Goal: Task Accomplishment & Management: Use online tool/utility

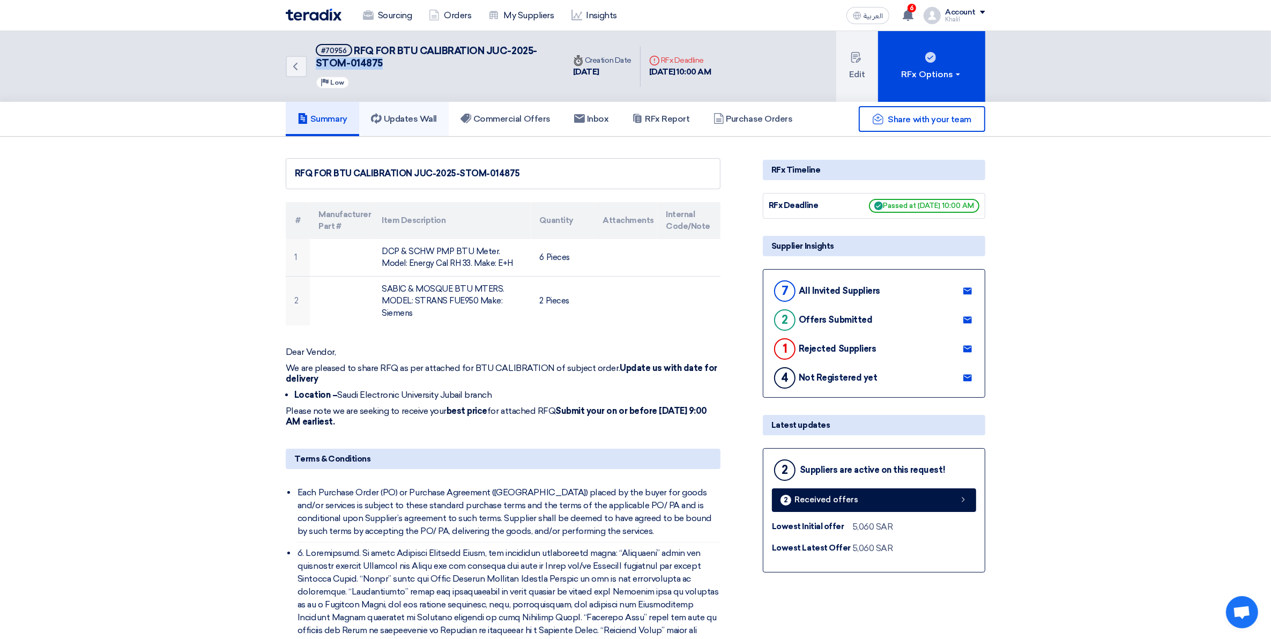
click at [401, 118] on h5 "Updates Wall" at bounding box center [404, 119] width 66 height 11
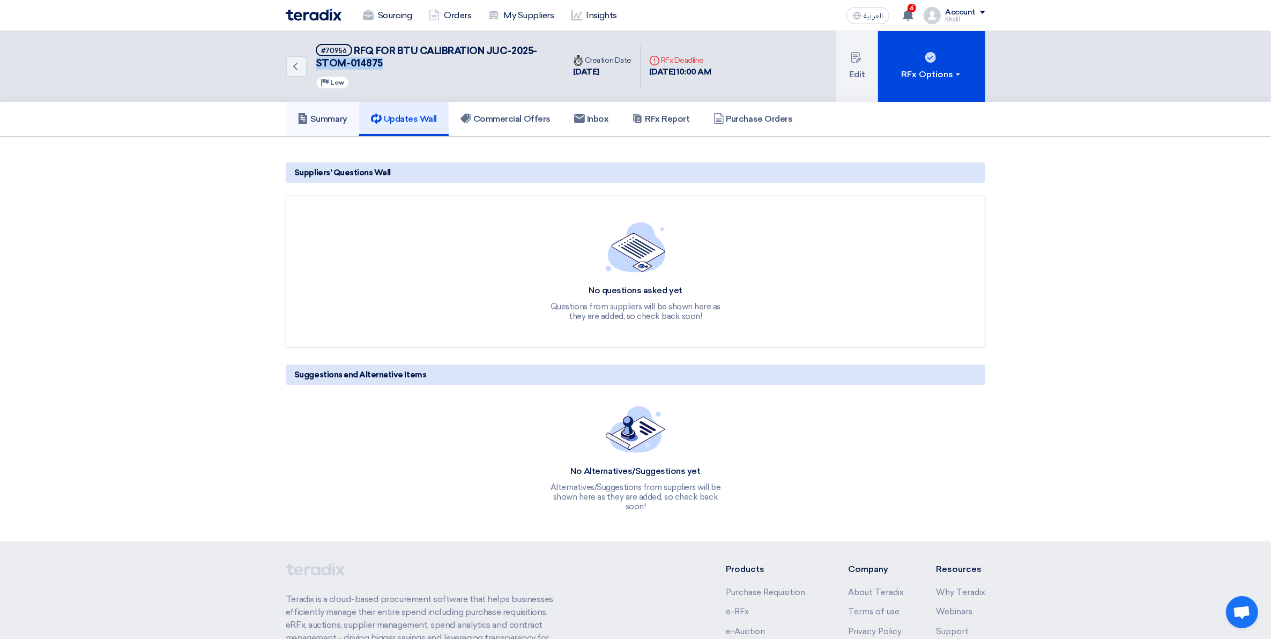
click at [323, 115] on h5 "Summary" at bounding box center [322, 119] width 50 height 11
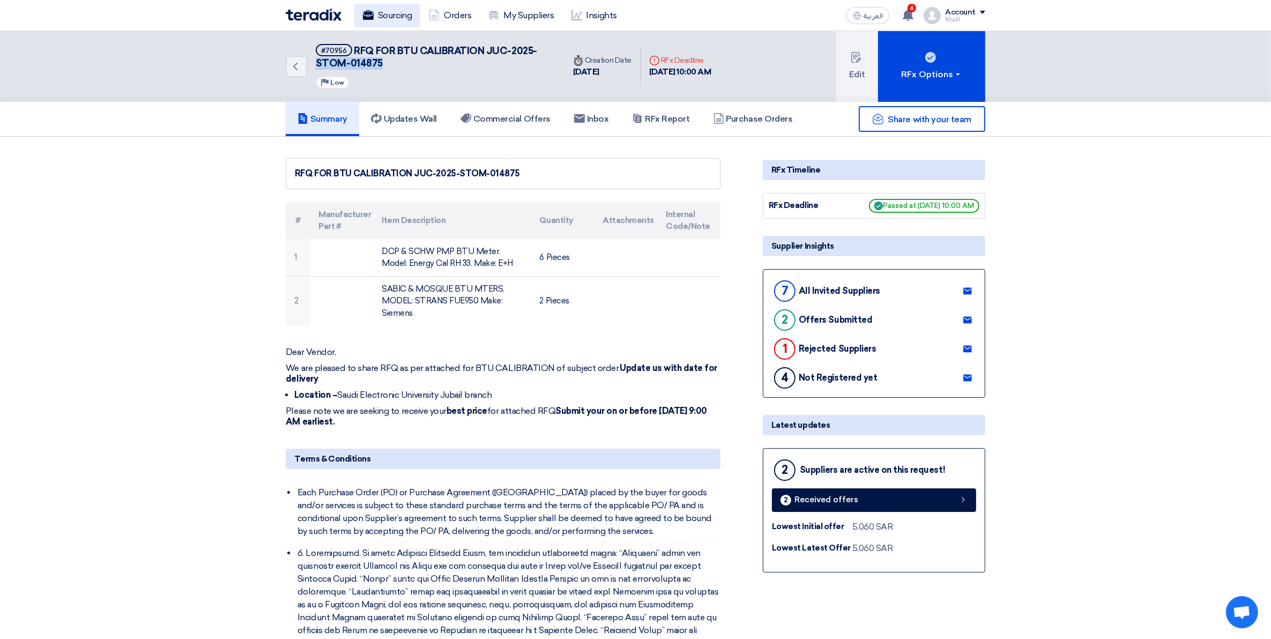
click at [400, 13] on link "Sourcing" at bounding box center [387, 16] width 66 height 24
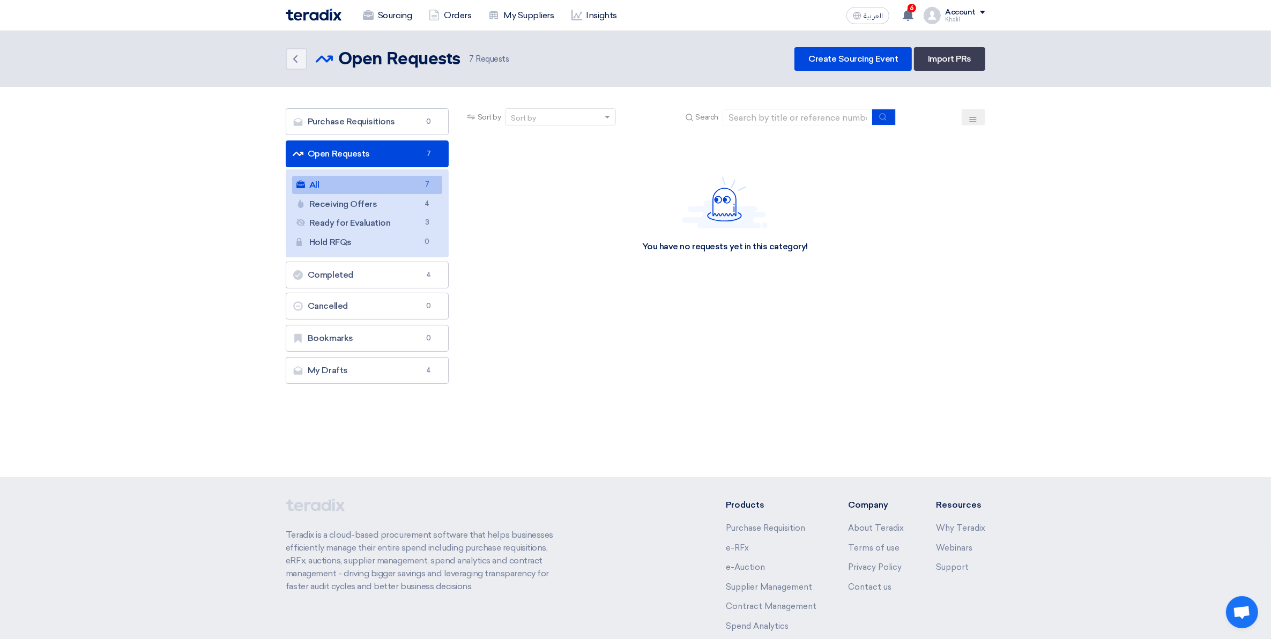
click at [362, 183] on link "All All 7" at bounding box center [367, 185] width 150 height 18
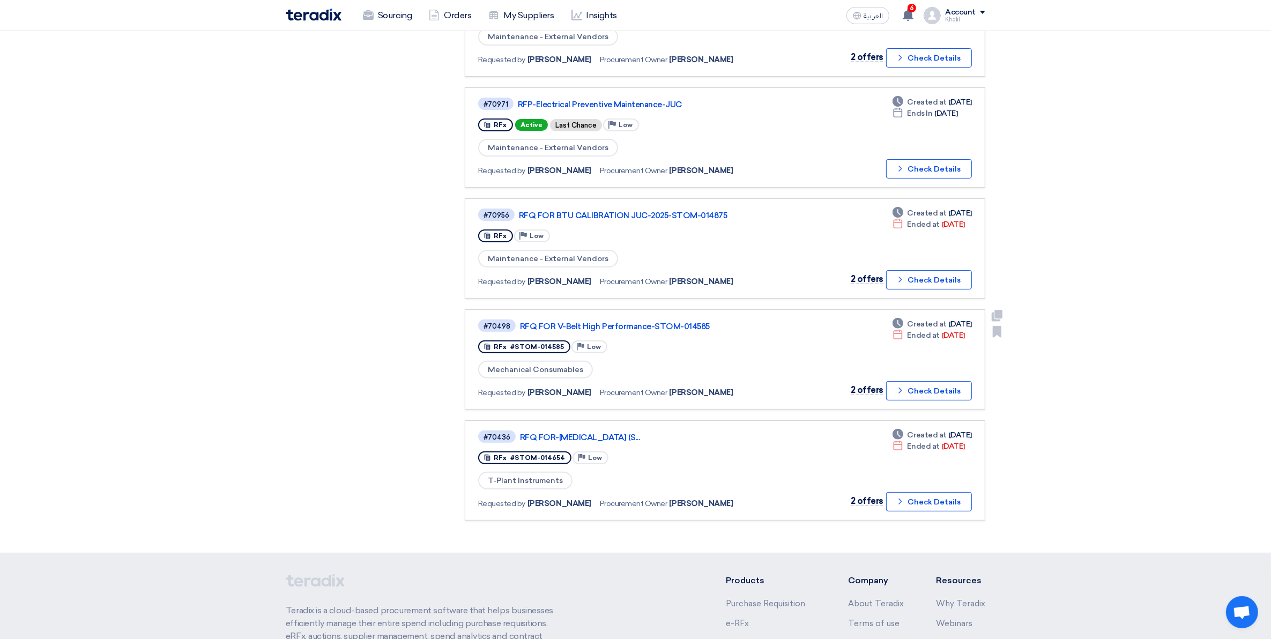
scroll to position [389, 0]
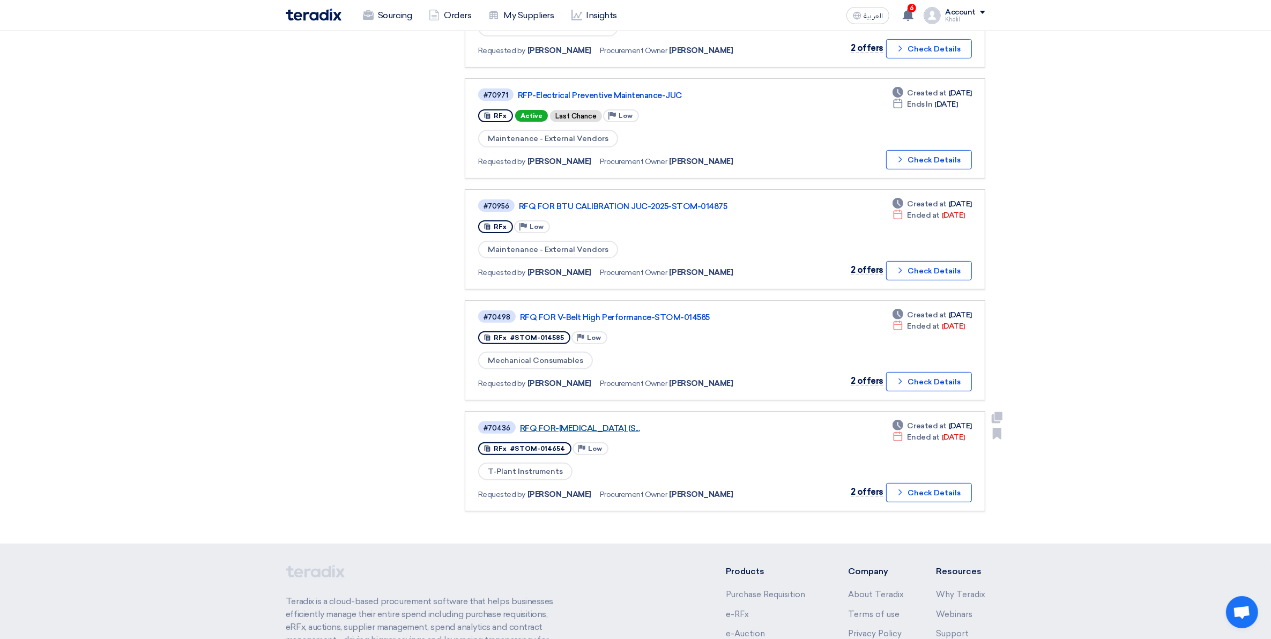
click at [645, 423] on link "RFQ FOR-[MEDICAL_DATA] (S..." at bounding box center [654, 428] width 268 height 10
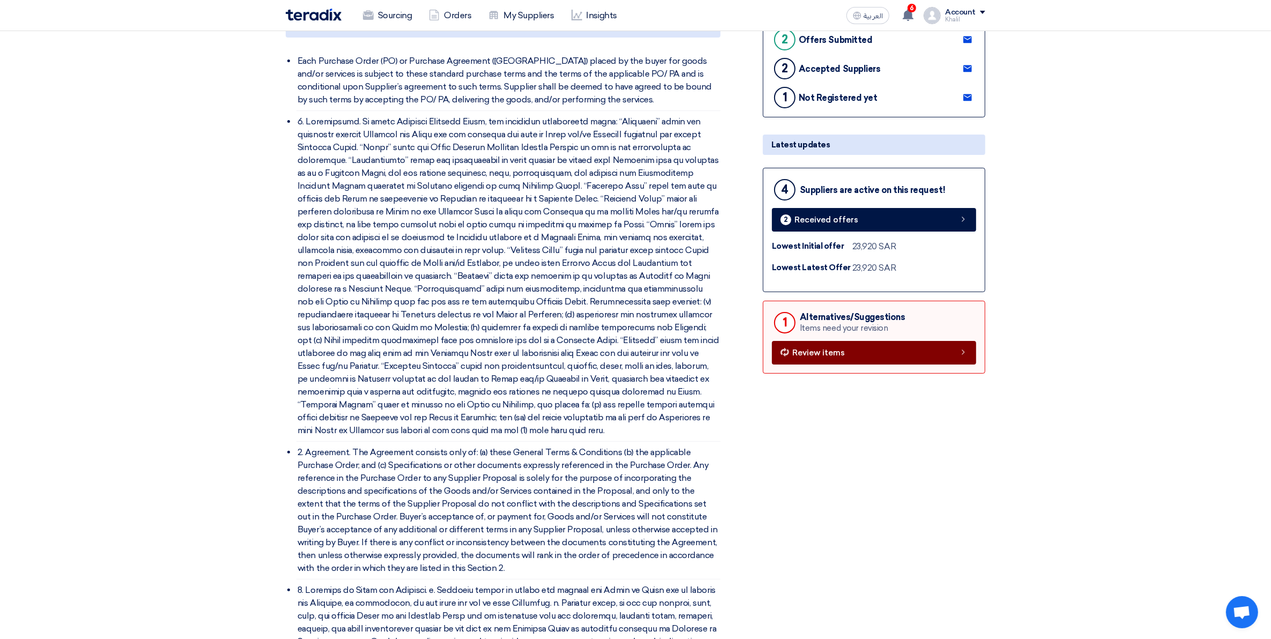
click at [802, 364] on link "Review items" at bounding box center [874, 353] width 204 height 24
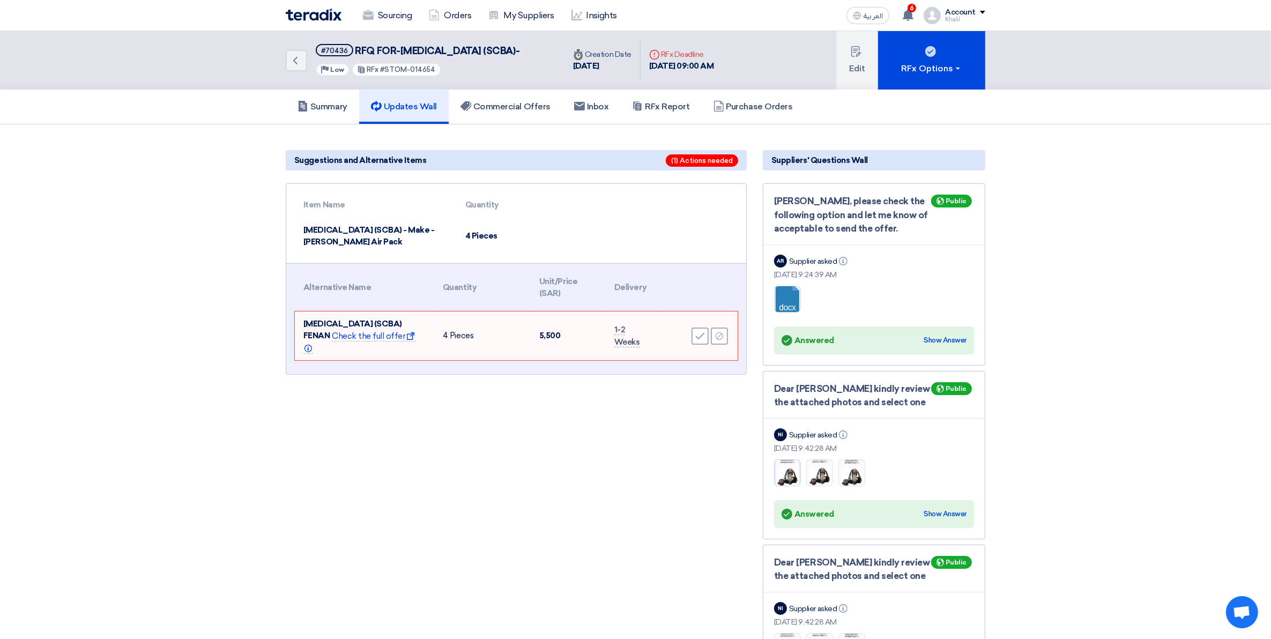
click at [794, 486] on img at bounding box center [787, 472] width 26 height 33
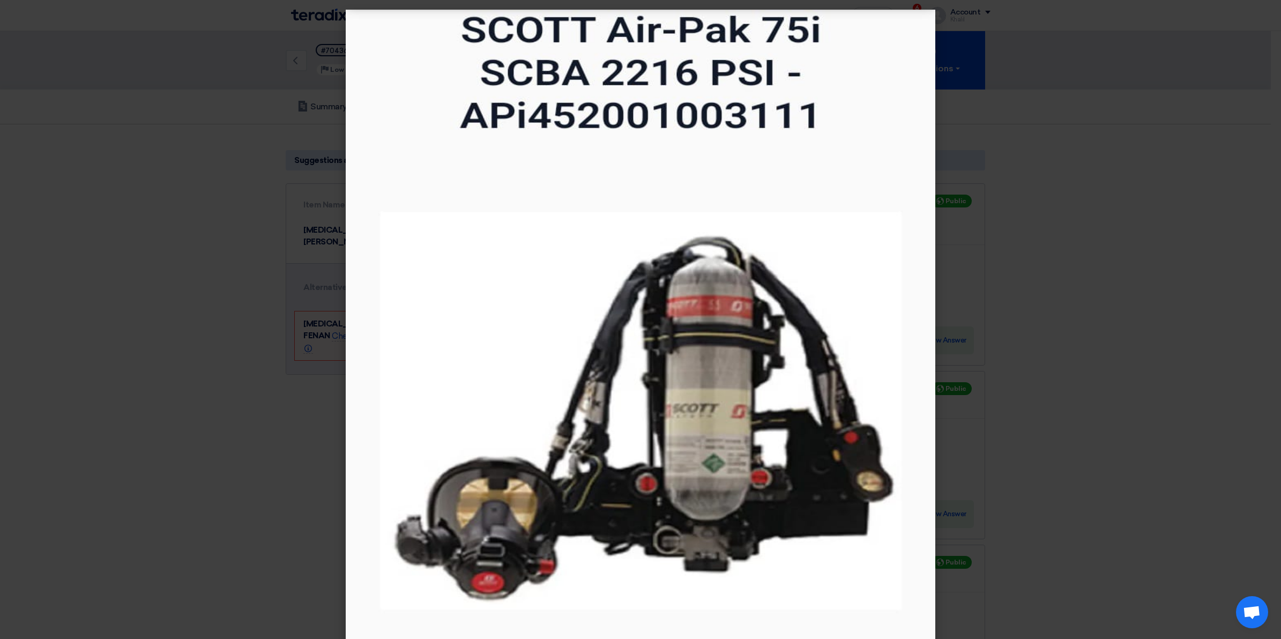
click at [1112, 399] on modal-container at bounding box center [640, 319] width 1281 height 639
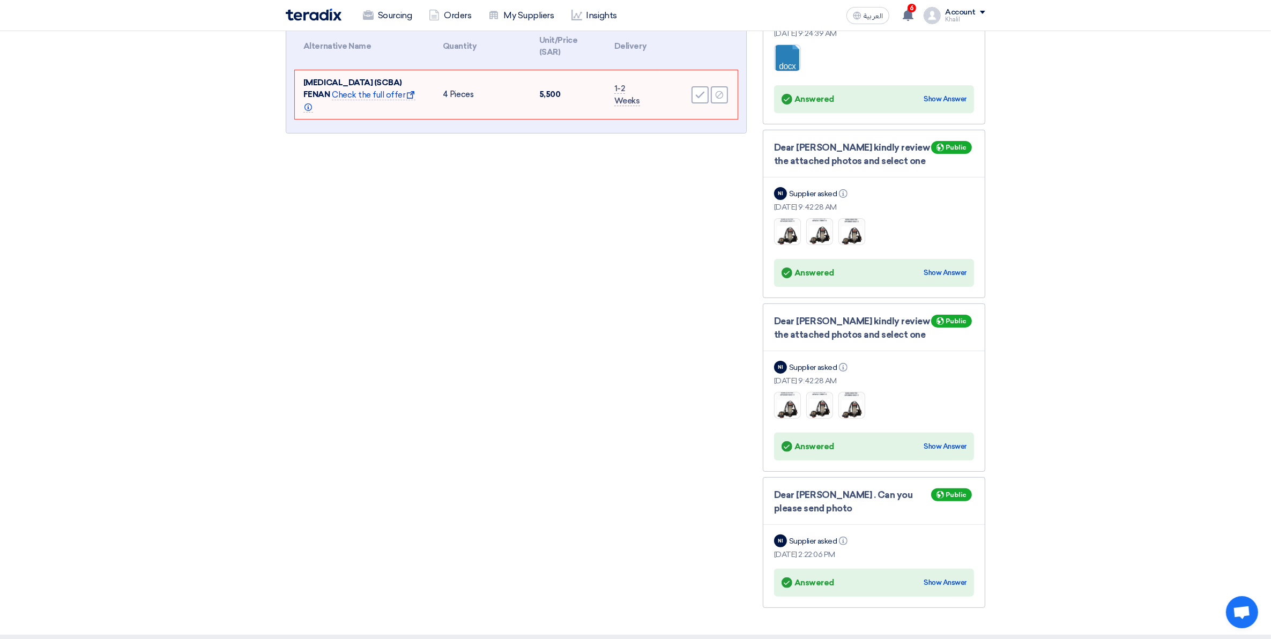
scroll to position [268, 0]
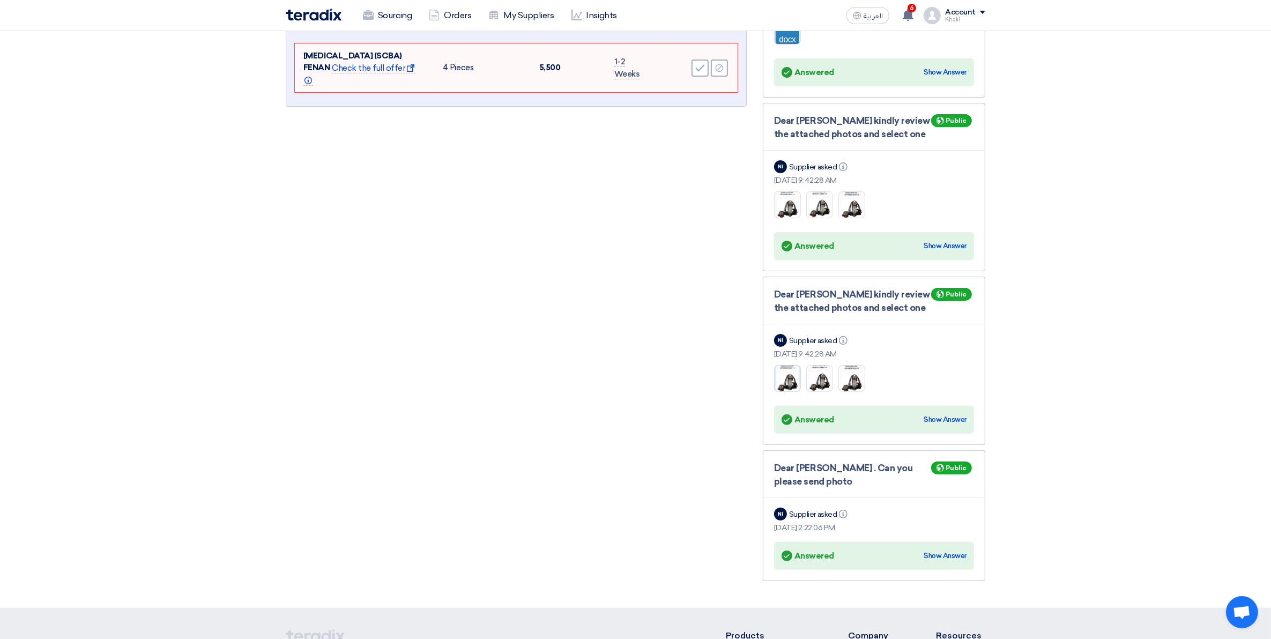
click at [786, 394] on img at bounding box center [787, 378] width 26 height 33
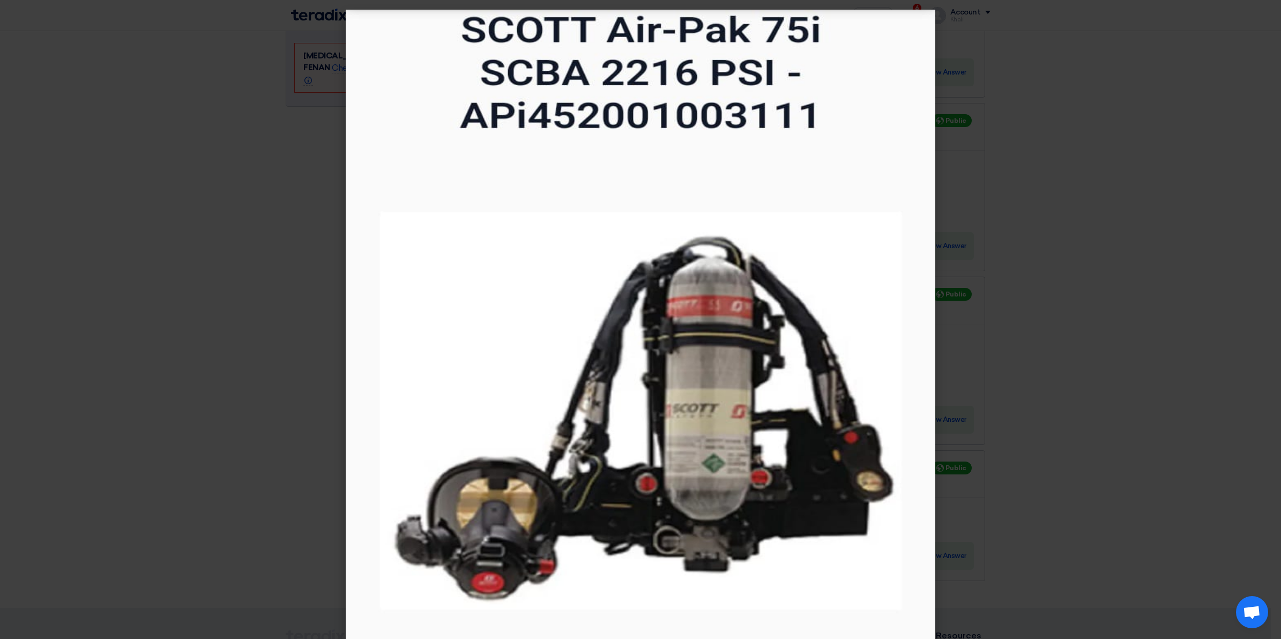
click at [1118, 370] on modal-container at bounding box center [640, 319] width 1281 height 639
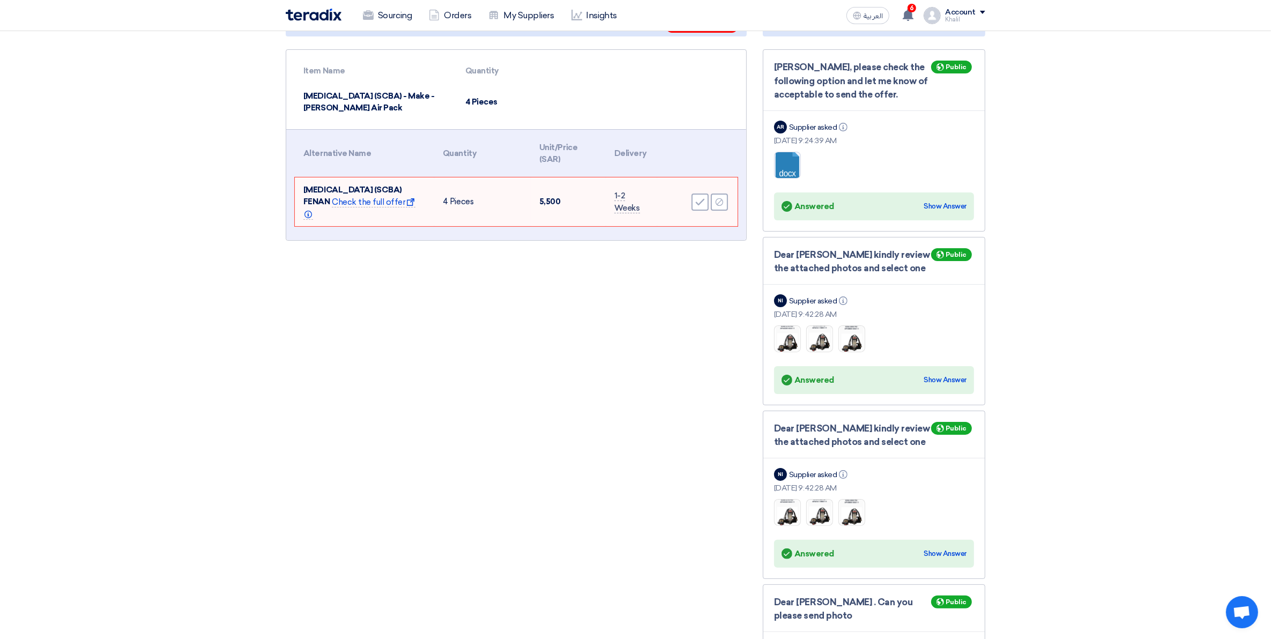
scroll to position [0, 0]
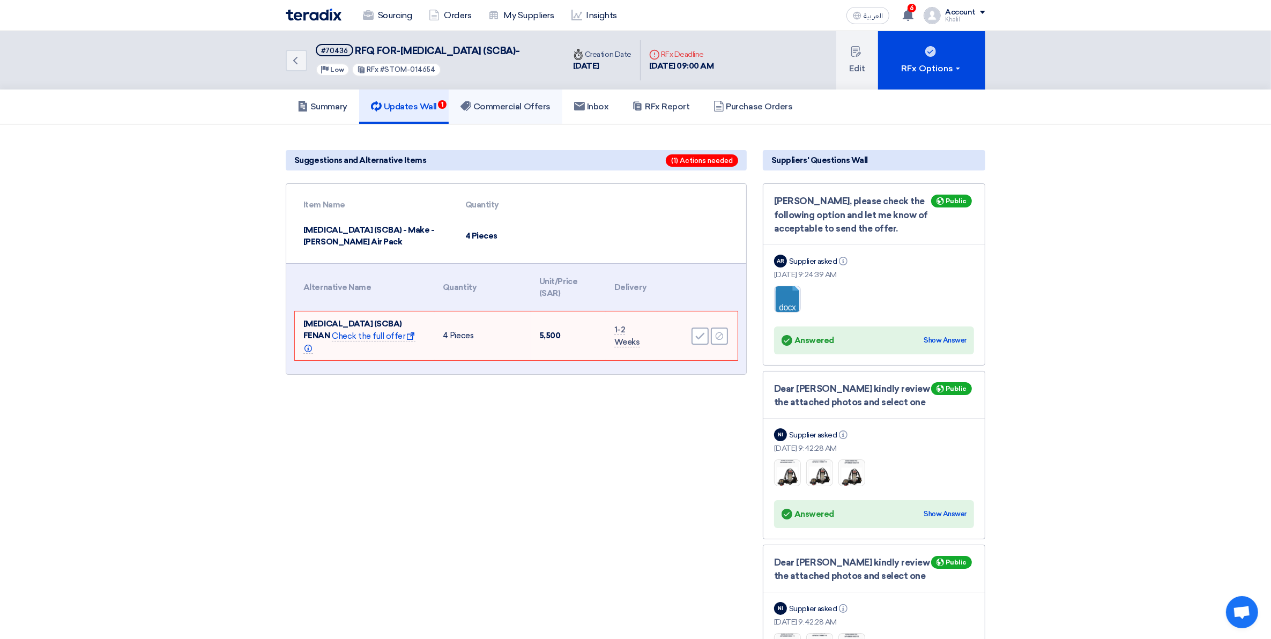
click at [517, 112] on h5 "Commercial Offers" at bounding box center [505, 106] width 90 height 11
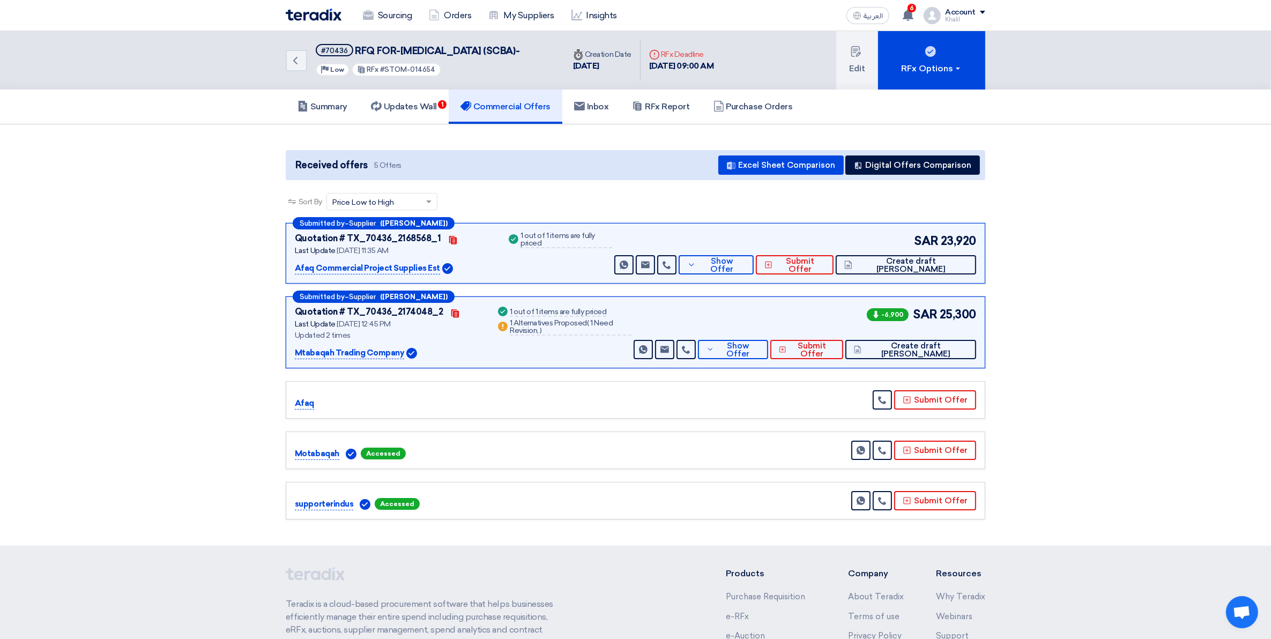
click at [369, 360] on p "Mtabaqah Trading Company" at bounding box center [349, 353] width 109 height 13
click at [714, 354] on icon at bounding box center [710, 349] width 8 height 9
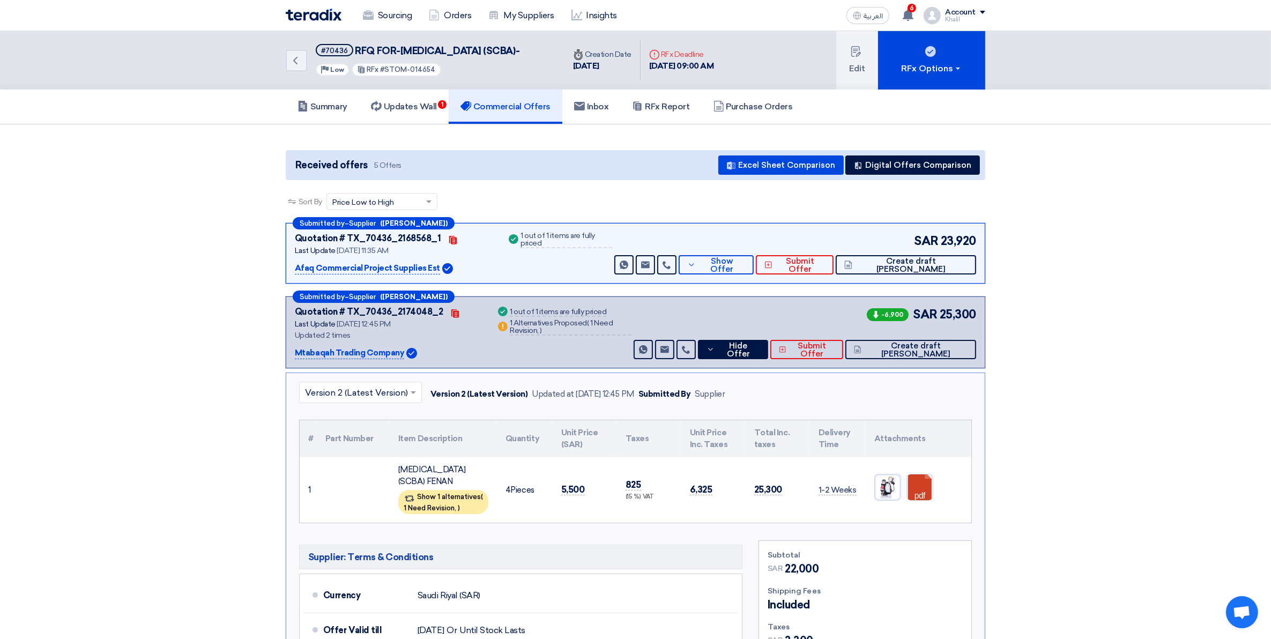
click at [890, 500] on img at bounding box center [888, 487] width 26 height 26
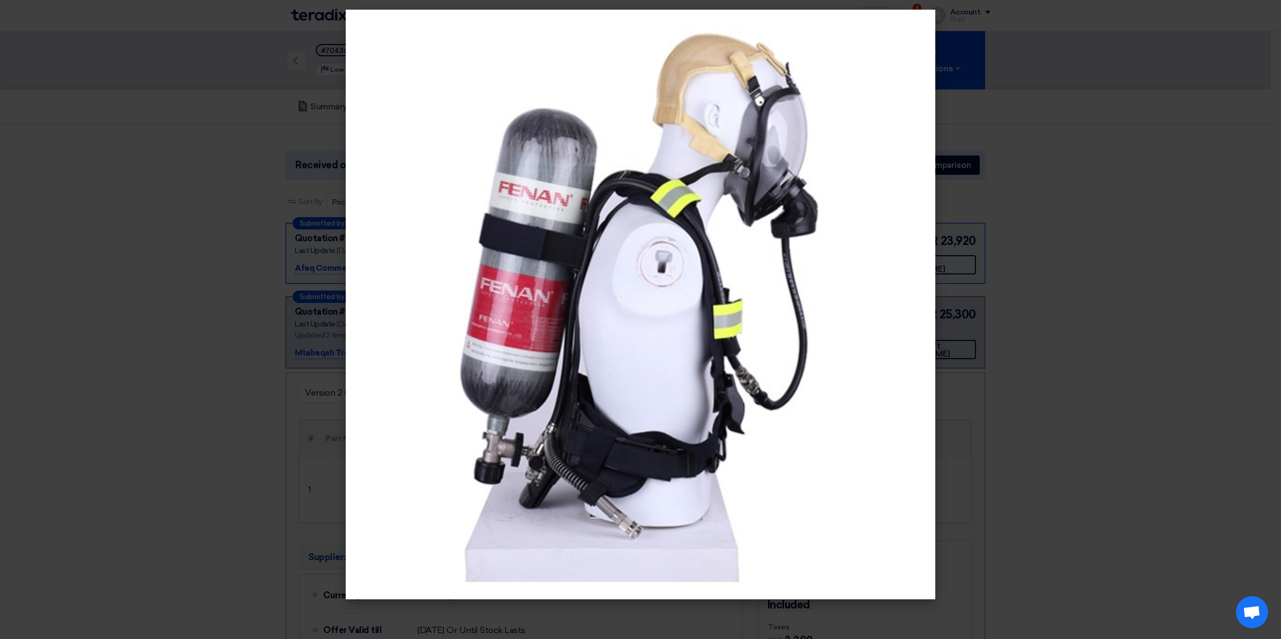
click at [1100, 443] on modal-container at bounding box center [640, 319] width 1281 height 639
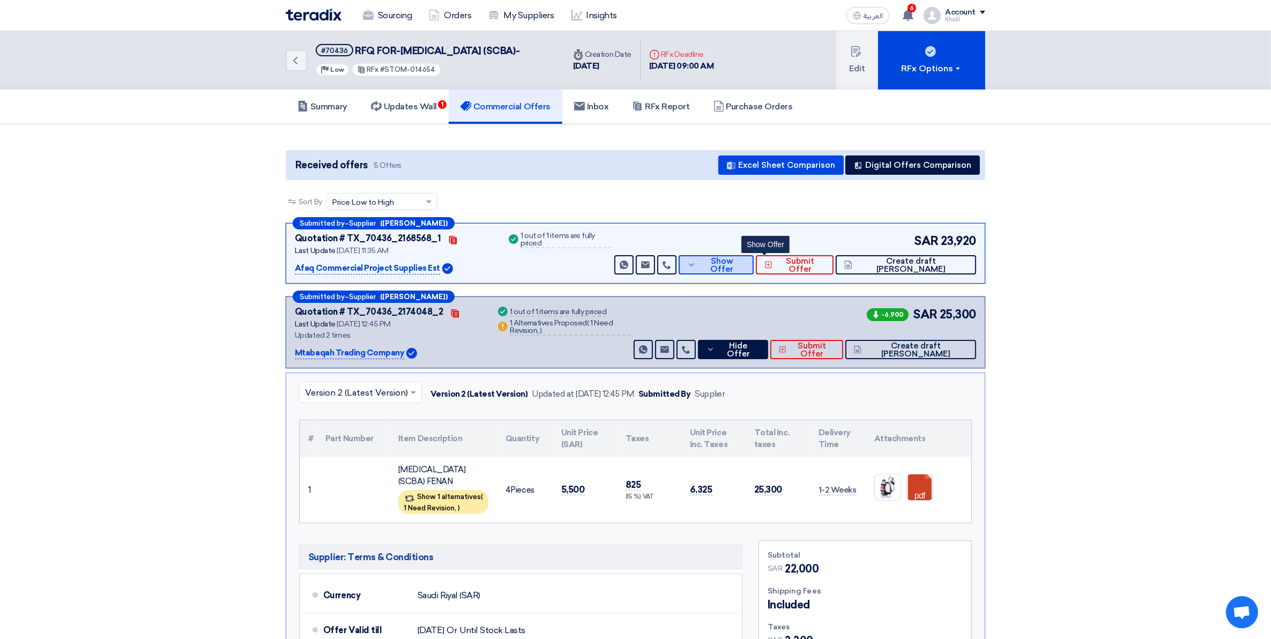
click at [745, 273] on span "Show Offer" at bounding box center [721, 265] width 47 height 16
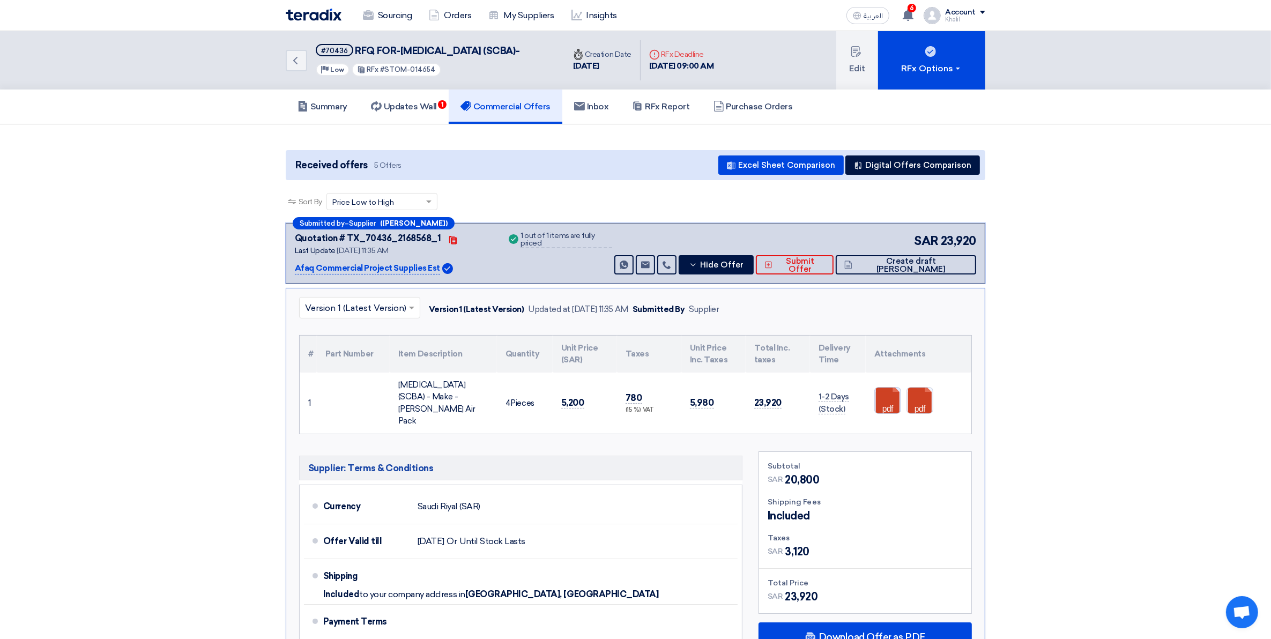
click at [892, 418] on link at bounding box center [918, 419] width 86 height 64
click at [922, 412] on link at bounding box center [950, 419] width 86 height 64
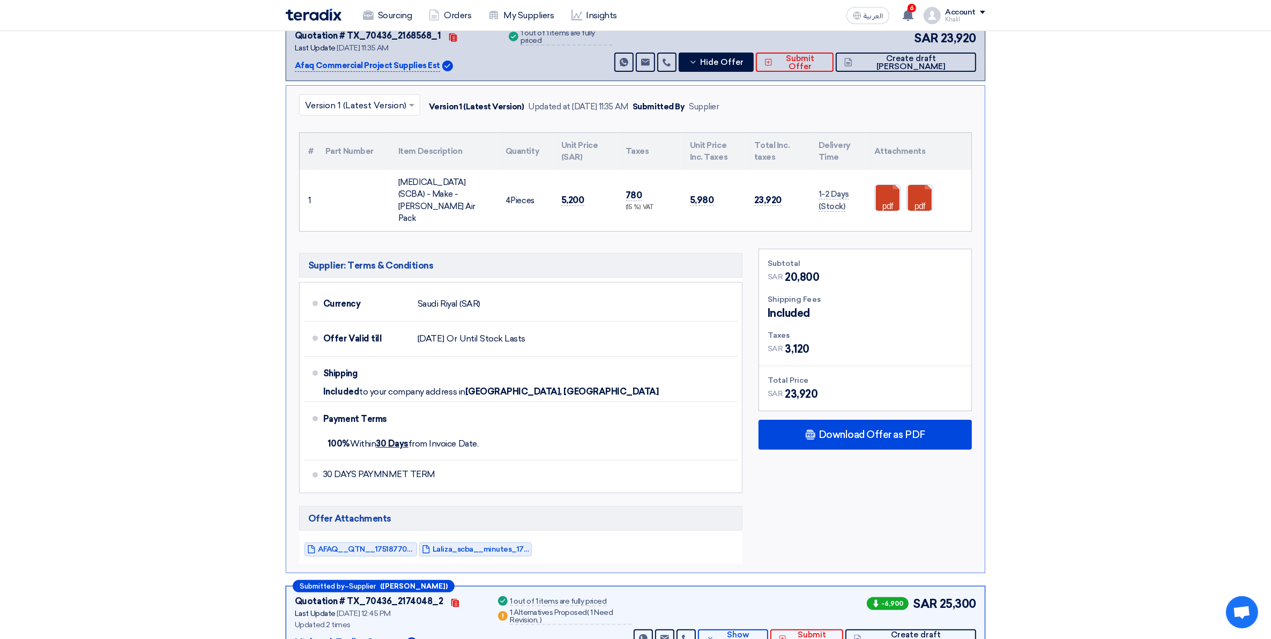
scroll to position [67, 0]
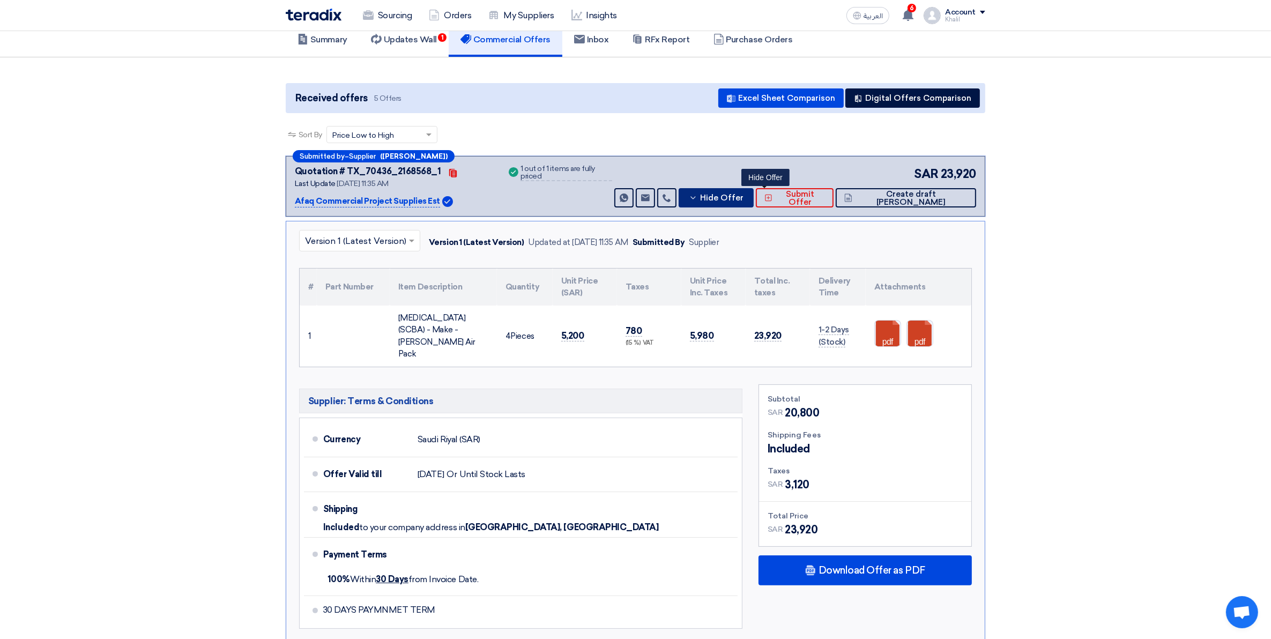
click at [743, 202] on span "Hide Offer" at bounding box center [721, 198] width 43 height 8
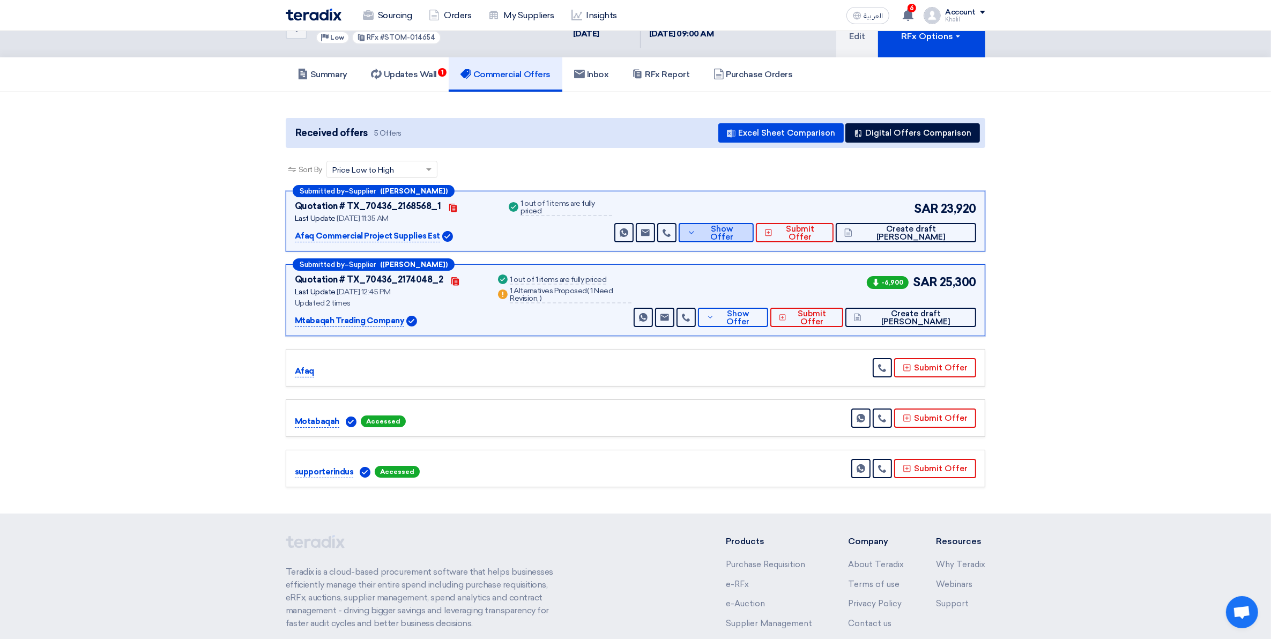
scroll to position [0, 0]
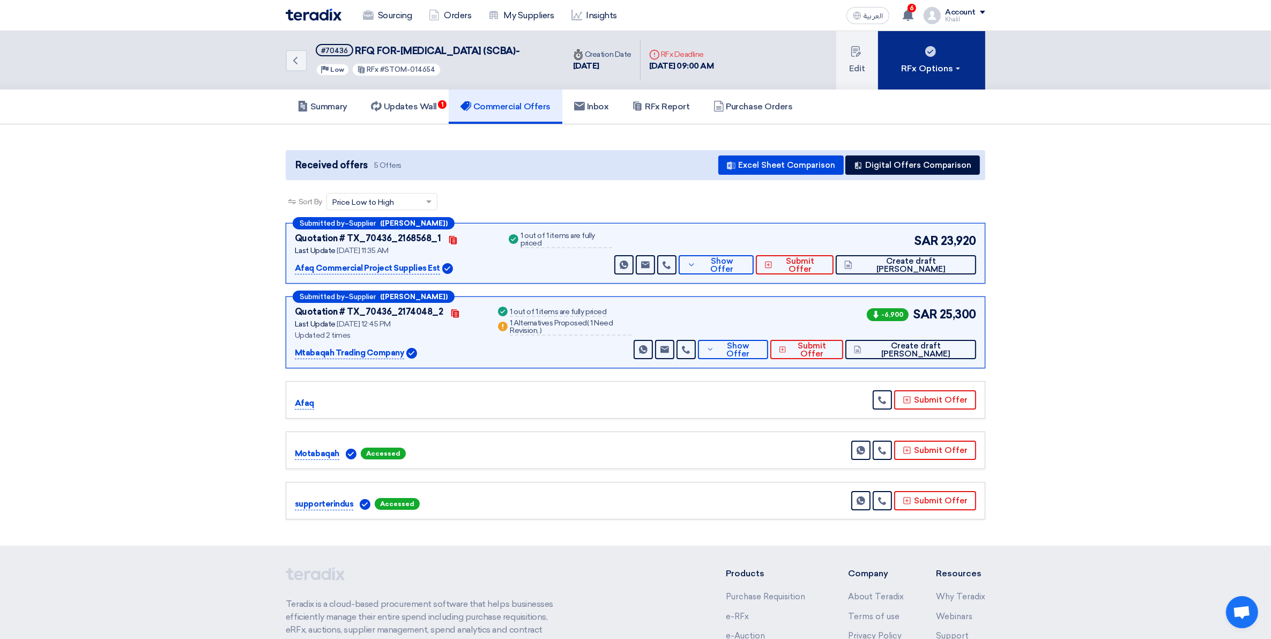
click at [937, 75] on div "RFx Options" at bounding box center [931, 68] width 61 height 13
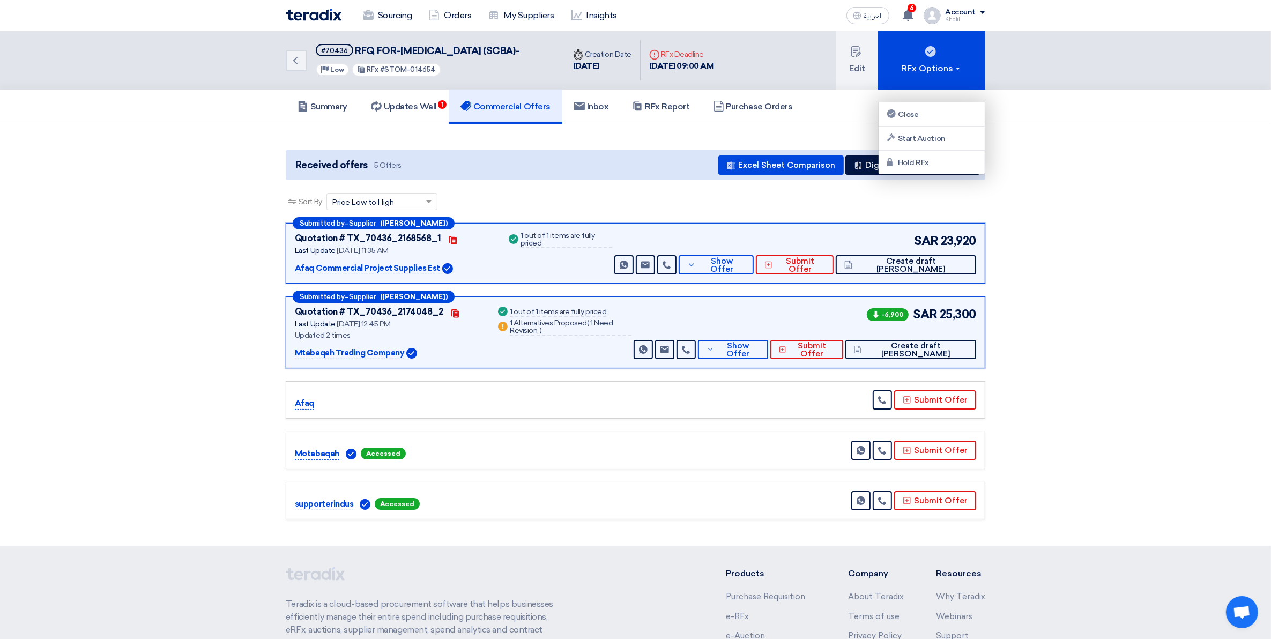
click at [1062, 124] on div "Summary Updates Wall 1 Commercial Offers Inbox RFx Report Purchase Orders" at bounding box center [635, 106] width 1271 height 35
click at [421, 112] on h5 "Updates Wall 1" at bounding box center [404, 106] width 66 height 11
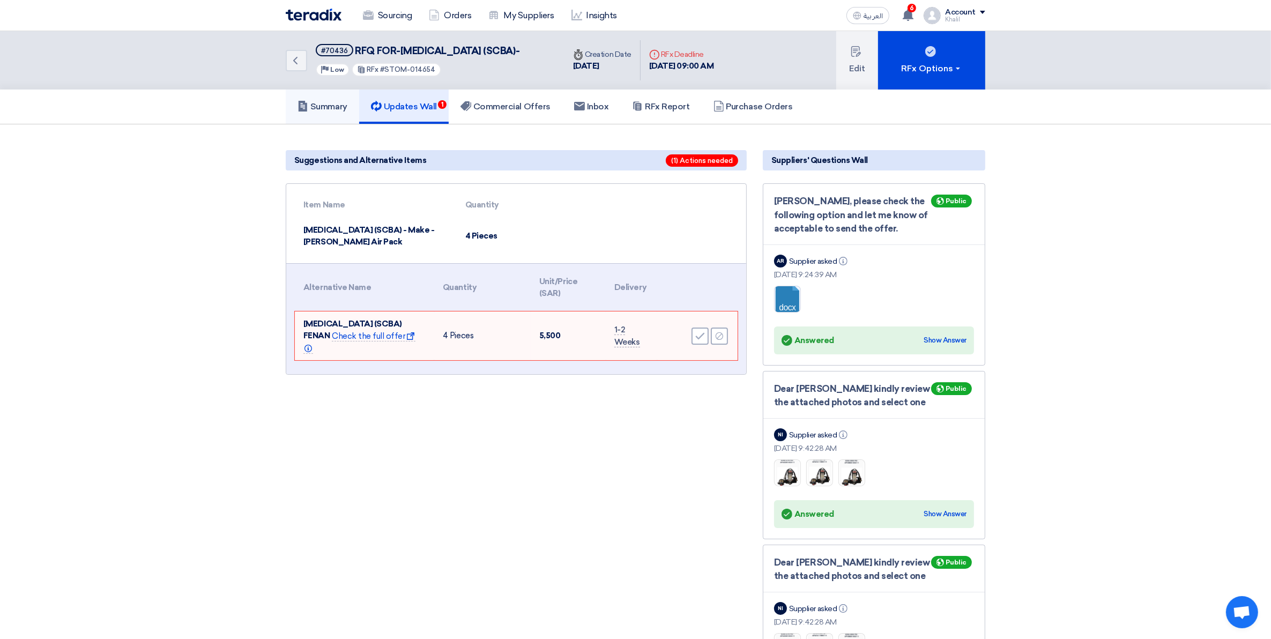
click at [347, 112] on h5 "Summary" at bounding box center [322, 106] width 50 height 11
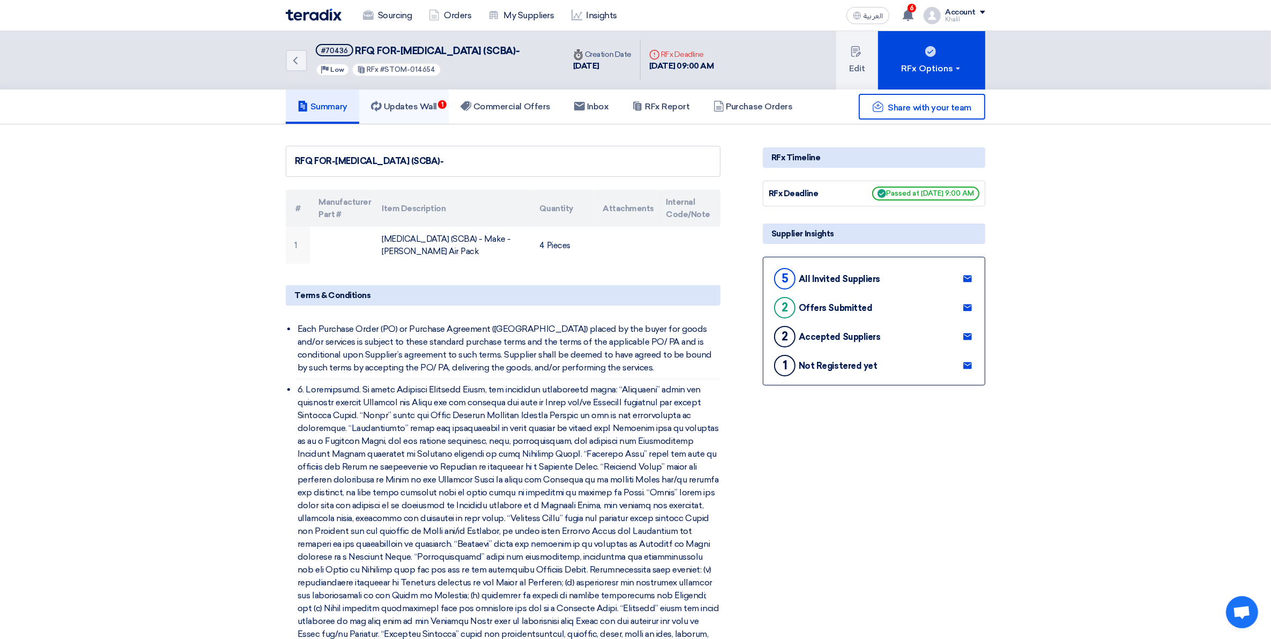
click at [400, 112] on h5 "Updates Wall 1" at bounding box center [404, 106] width 66 height 11
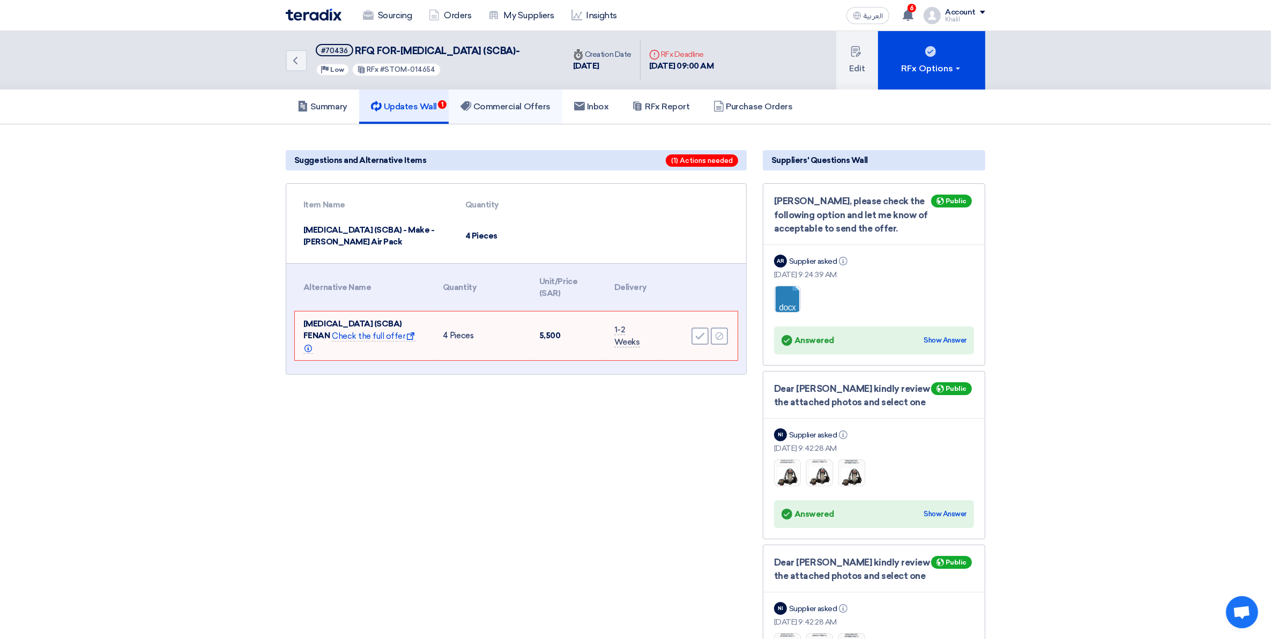
click at [510, 112] on h5 "Commercial Offers" at bounding box center [505, 106] width 90 height 11
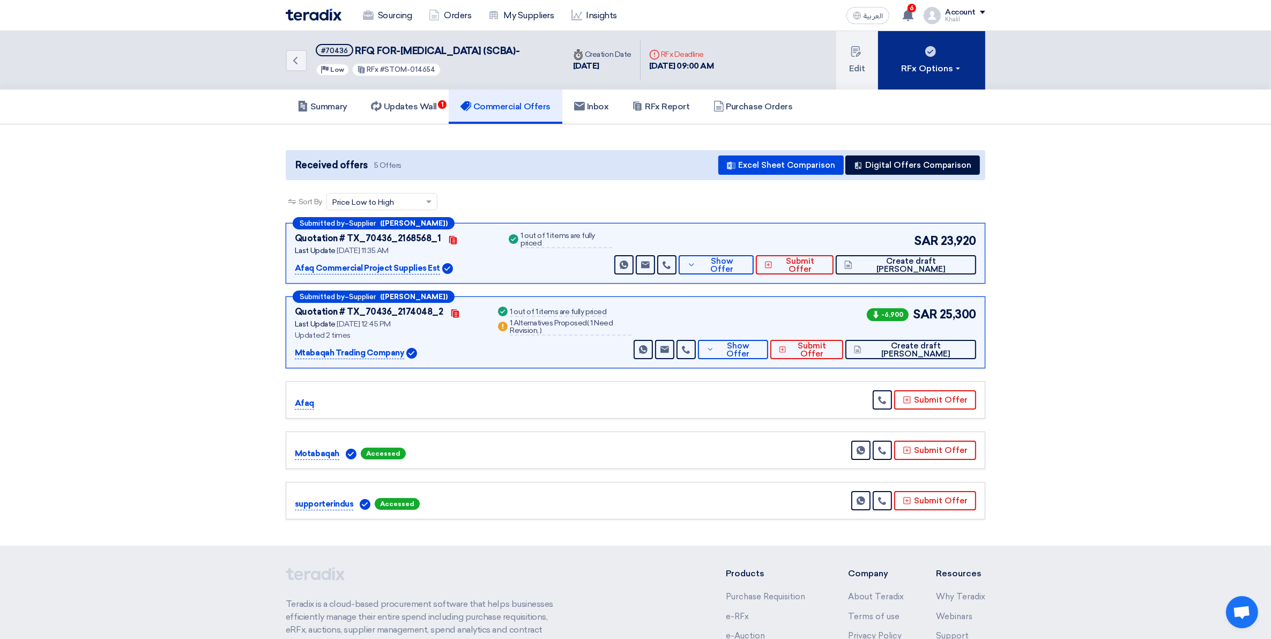
click at [928, 74] on div "RFx Options" at bounding box center [931, 68] width 61 height 13
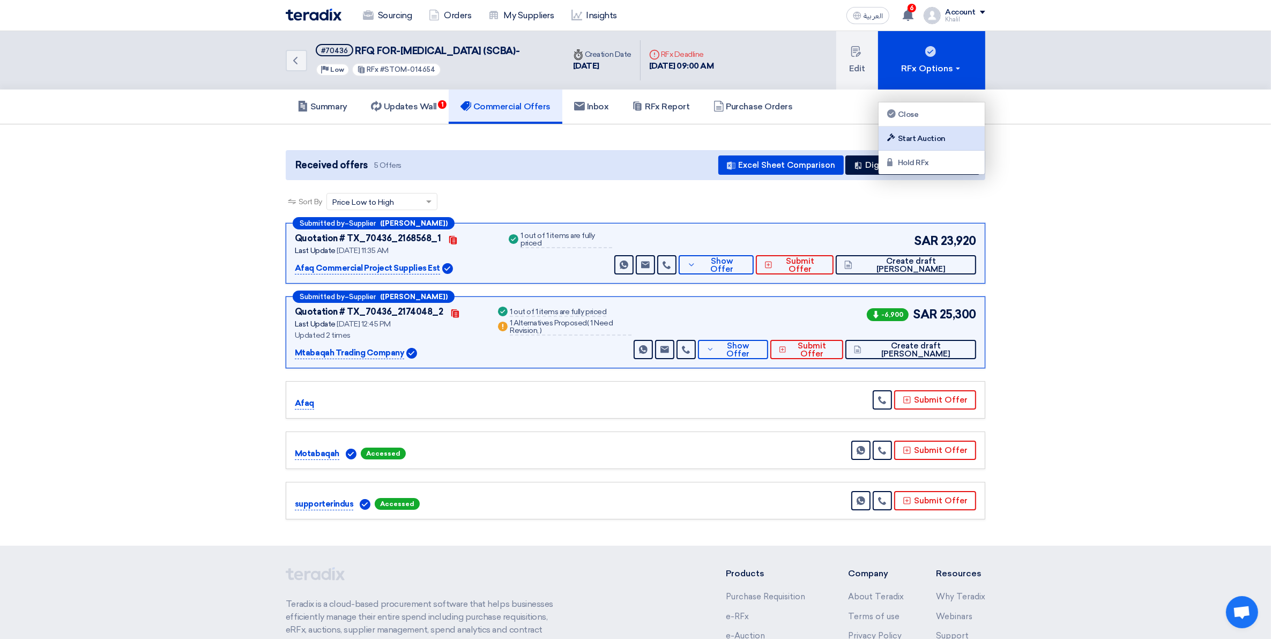
click at [947, 140] on div "Start Auction" at bounding box center [931, 138] width 93 height 13
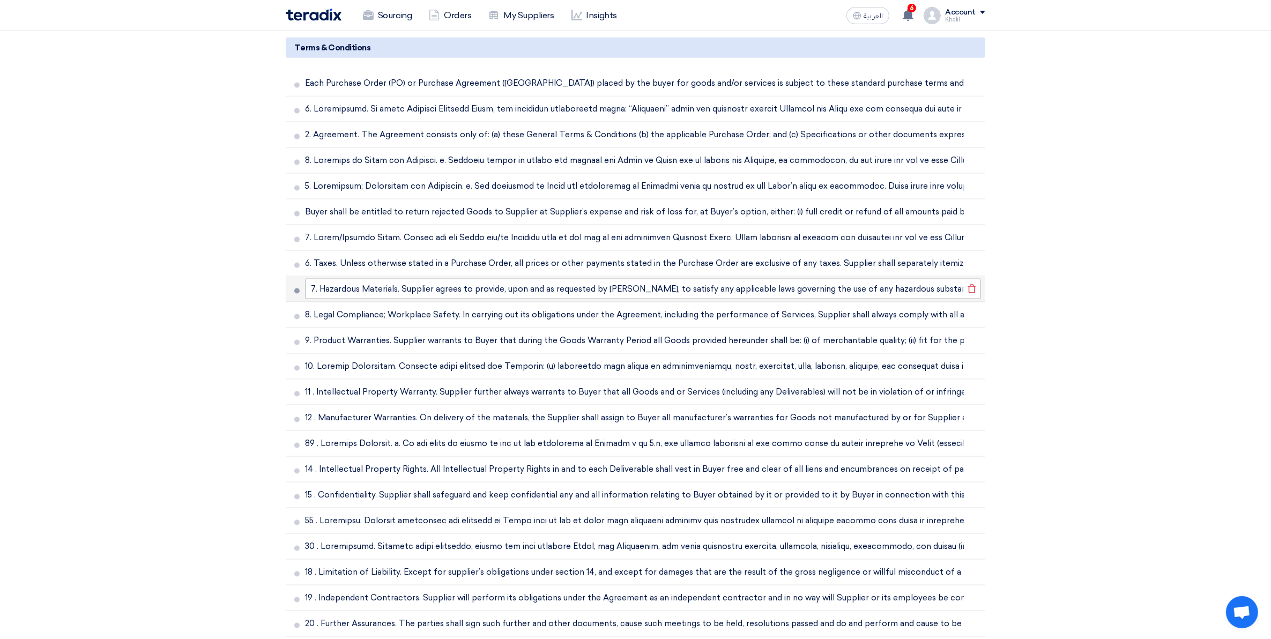
scroll to position [1809, 0]
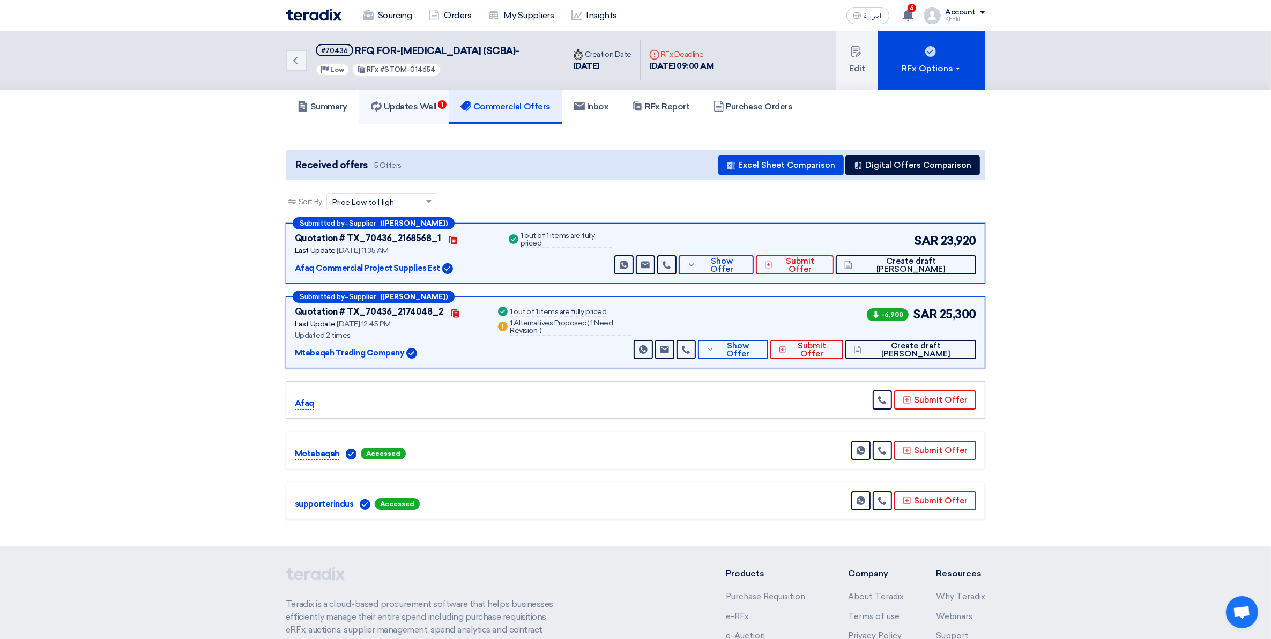
click at [413, 112] on h5 "Updates Wall 1" at bounding box center [404, 106] width 66 height 11
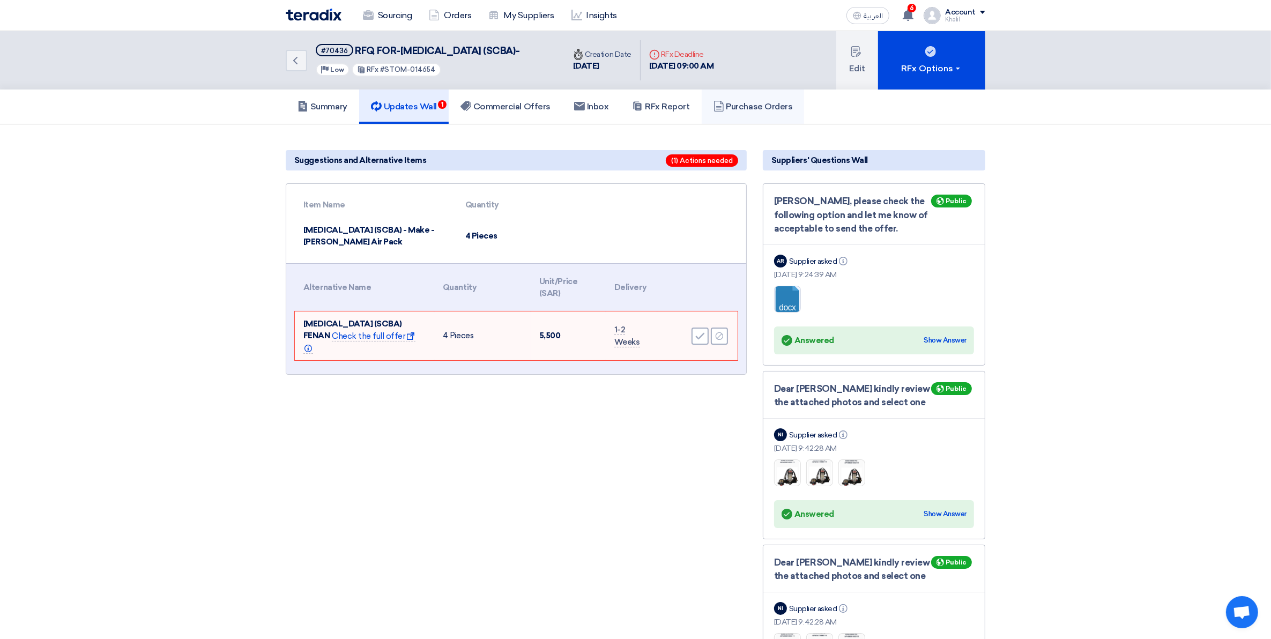
click at [765, 112] on h5 "Purchase Orders" at bounding box center [752, 106] width 79 height 11
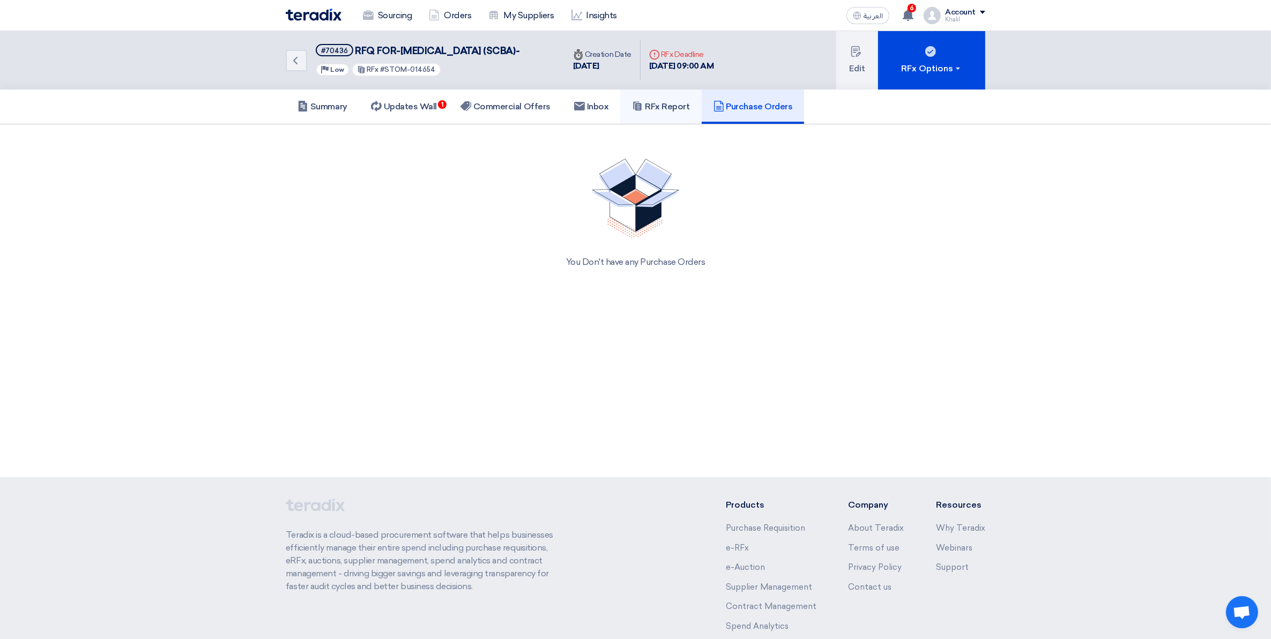
drag, startPoint x: 685, startPoint y: 124, endPoint x: 674, endPoint y: 121, distance: 11.2
click at [684, 124] on link "RFx Report" at bounding box center [660, 106] width 81 height 34
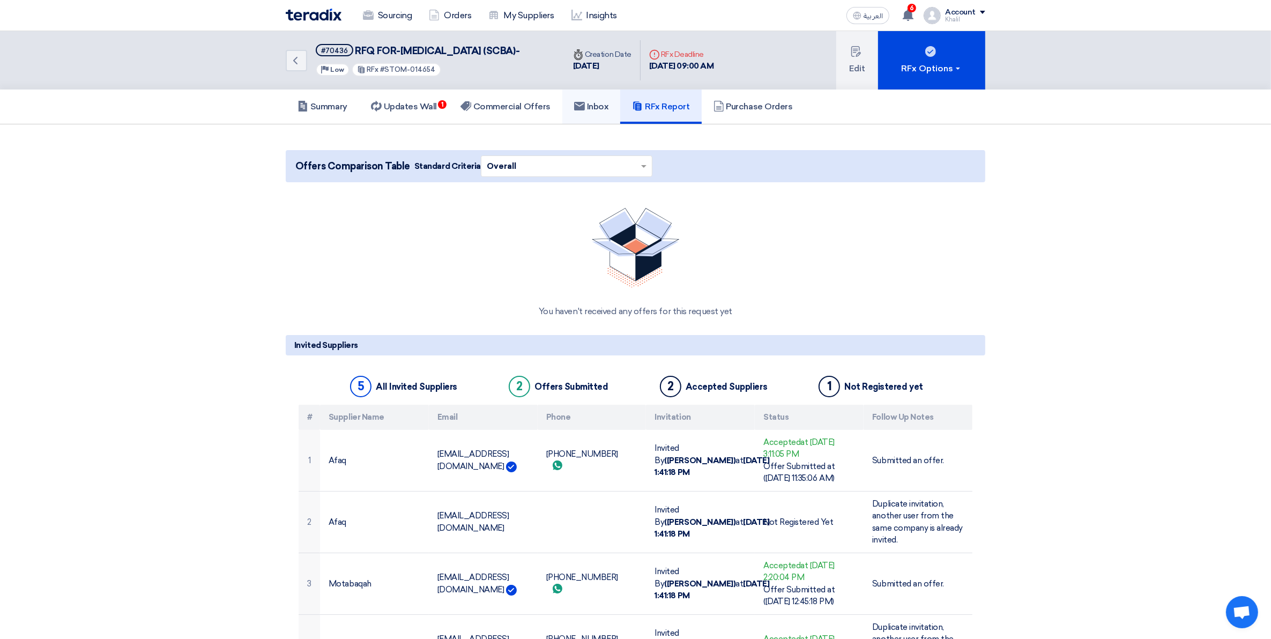
click at [603, 112] on h5 "Inbox" at bounding box center [591, 106] width 35 height 11
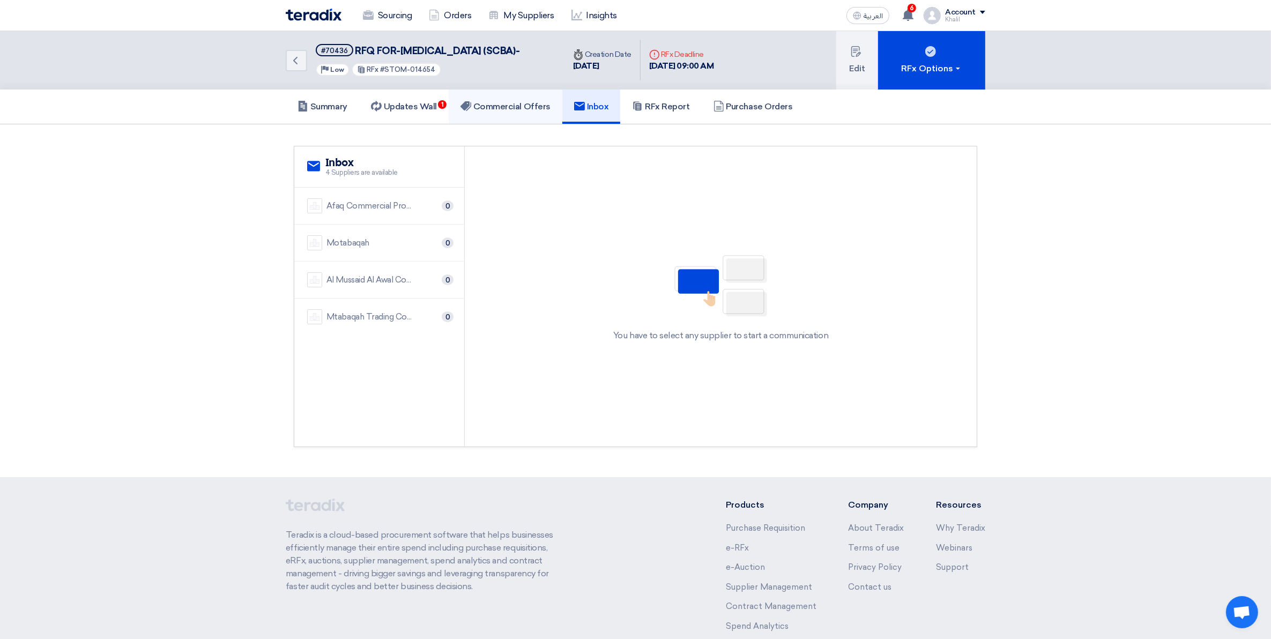
click at [535, 112] on h5 "Commercial Offers" at bounding box center [505, 106] width 90 height 11
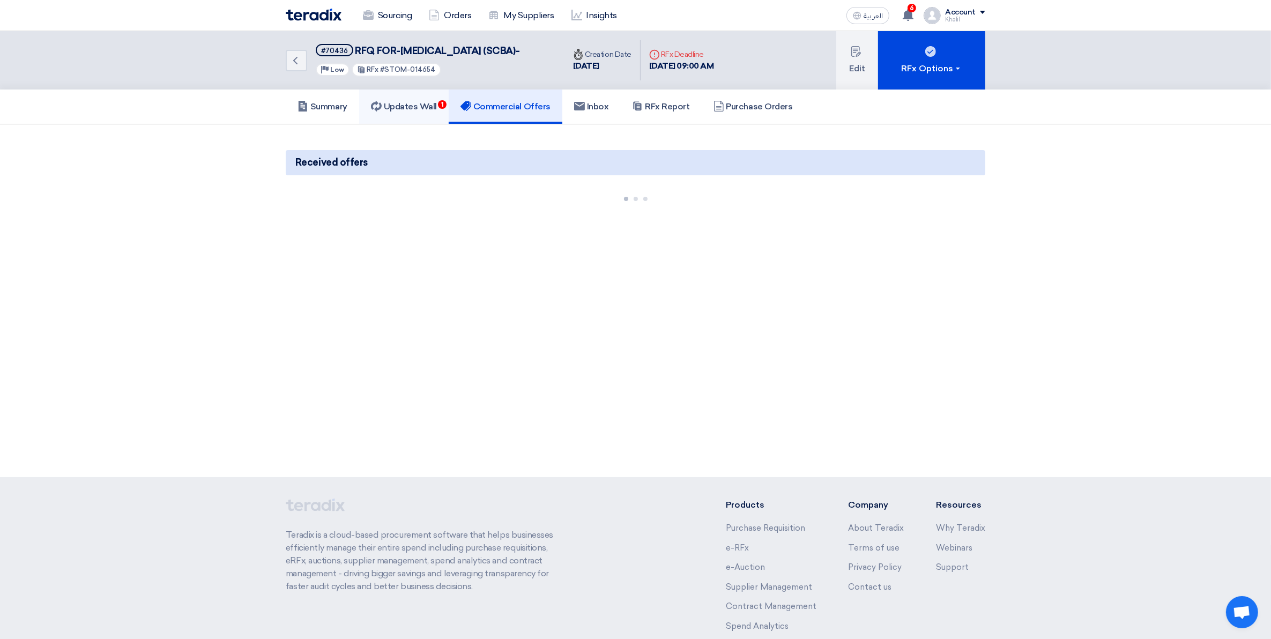
click at [436, 124] on link "Updates Wall 1" at bounding box center [403, 106] width 89 height 34
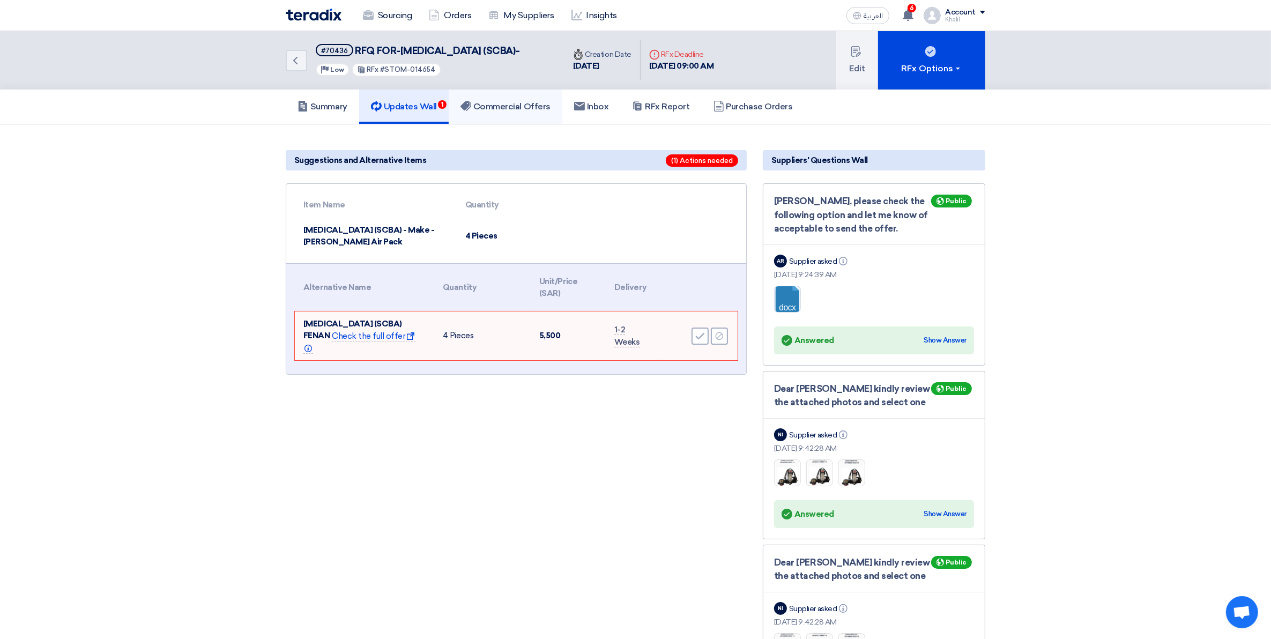
click at [526, 112] on h5 "Commercial Offers" at bounding box center [505, 106] width 90 height 11
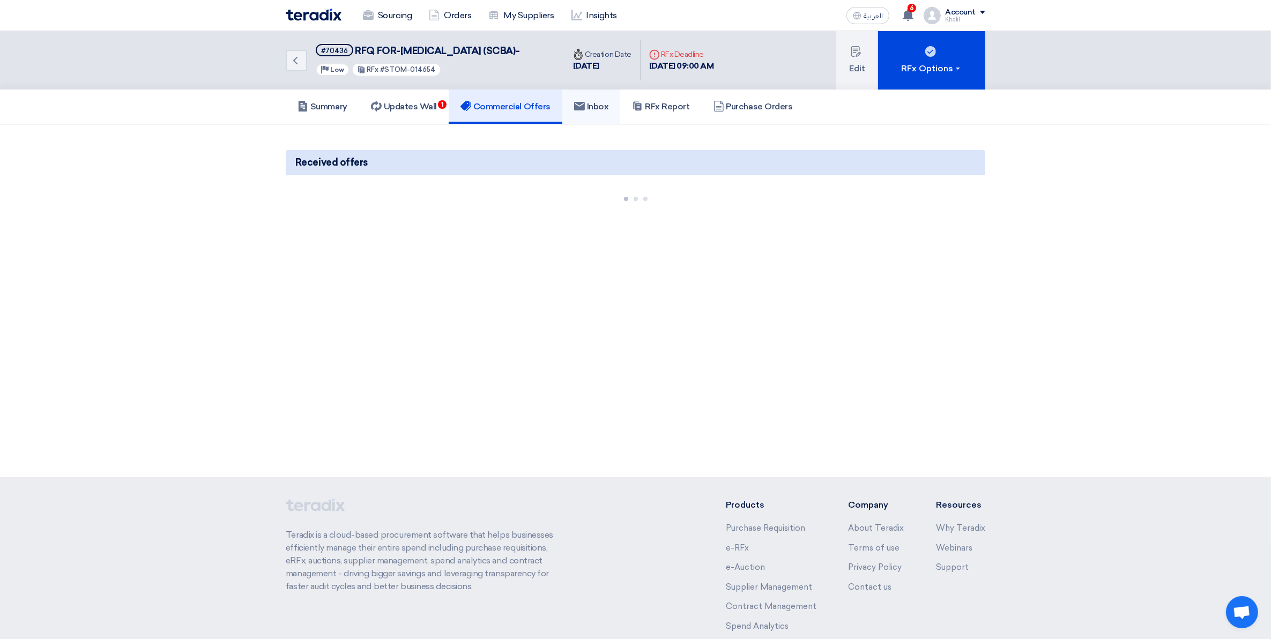
click at [607, 112] on h5 "Inbox" at bounding box center [591, 106] width 35 height 11
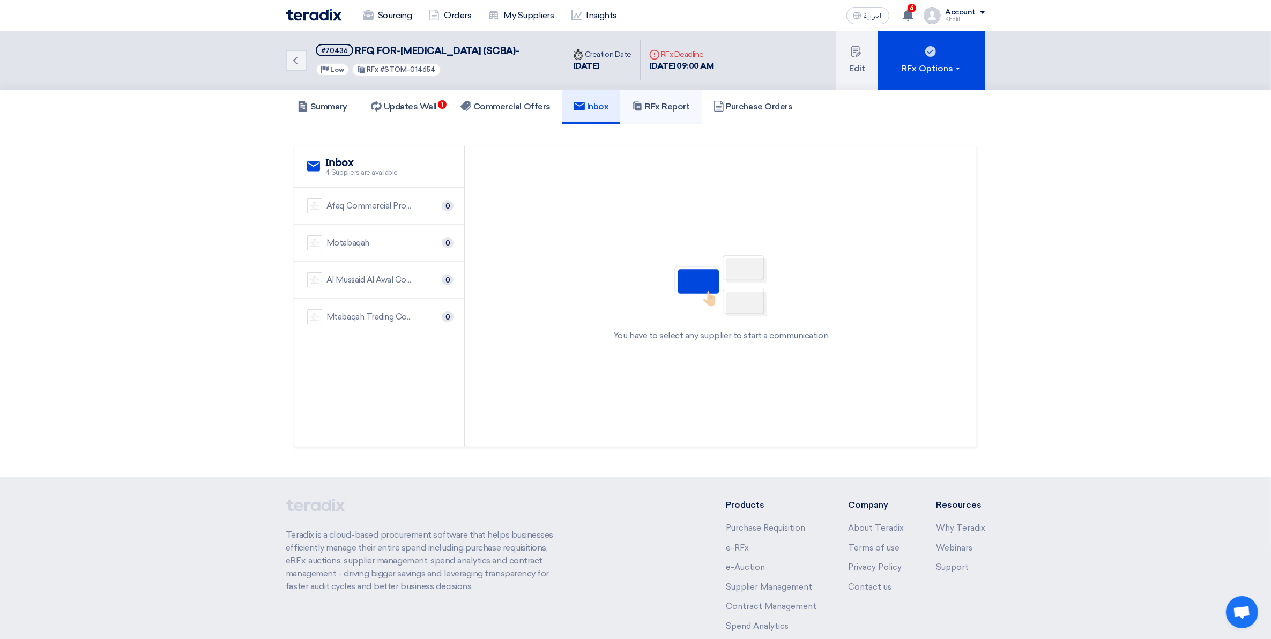
click at [663, 112] on h5 "RFx Report" at bounding box center [660, 106] width 57 height 11
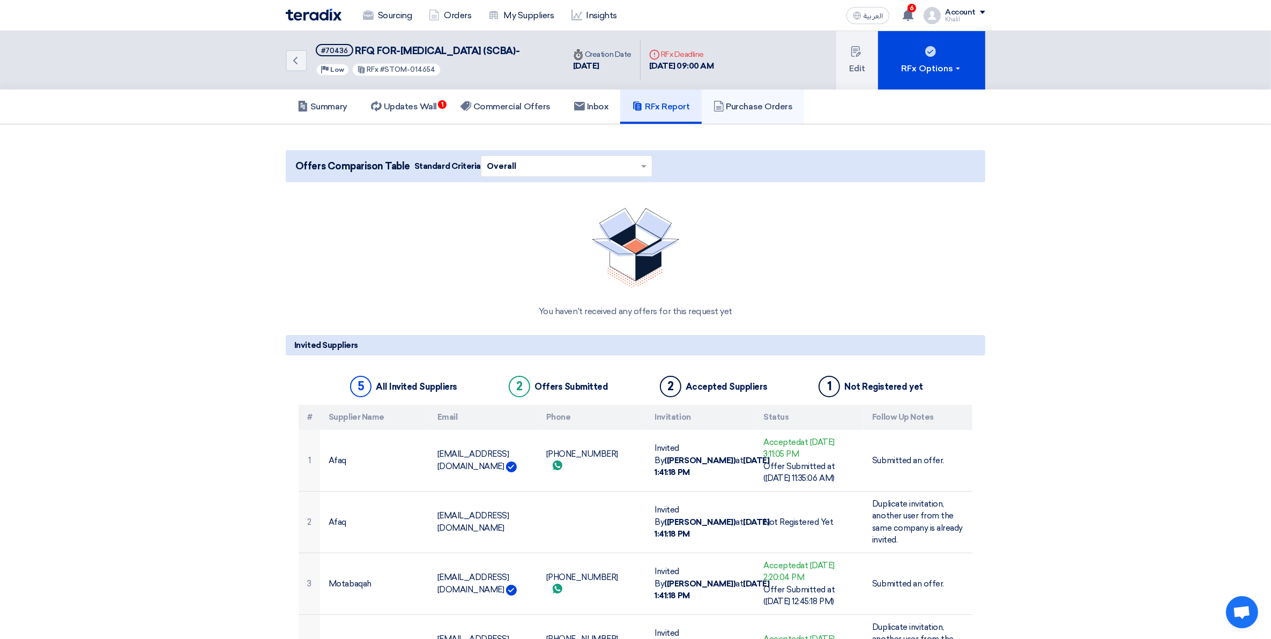
click at [744, 112] on h5 "Purchase Orders" at bounding box center [752, 106] width 79 height 11
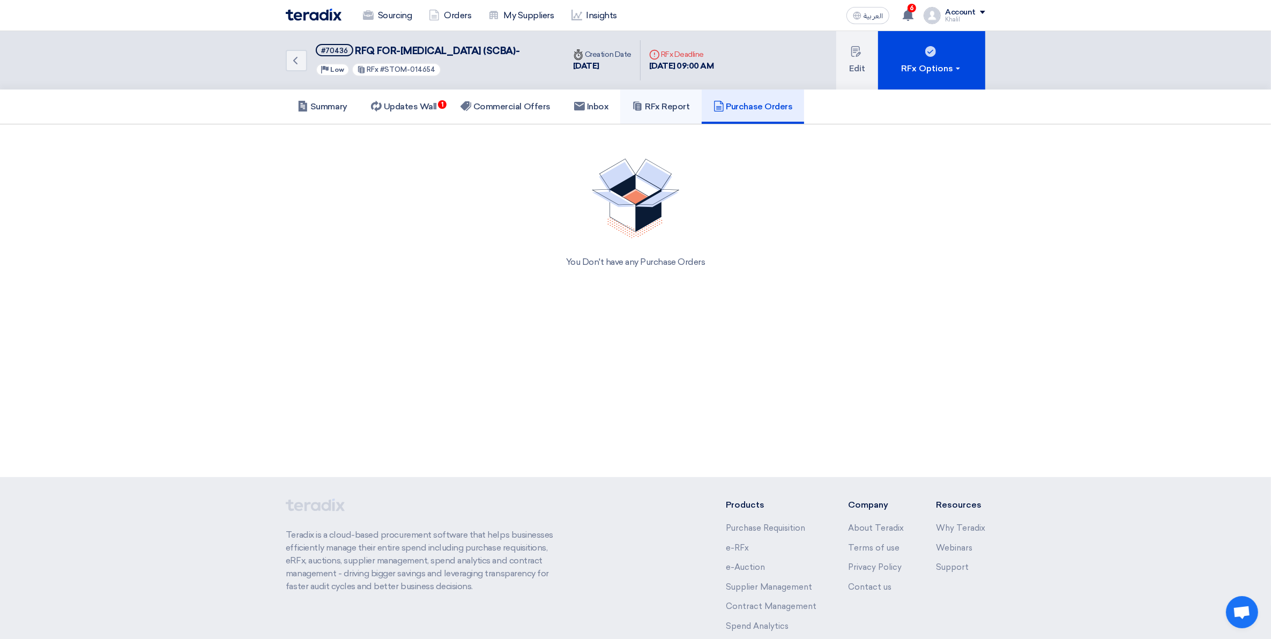
click at [667, 112] on h5 "RFx Report" at bounding box center [660, 106] width 57 height 11
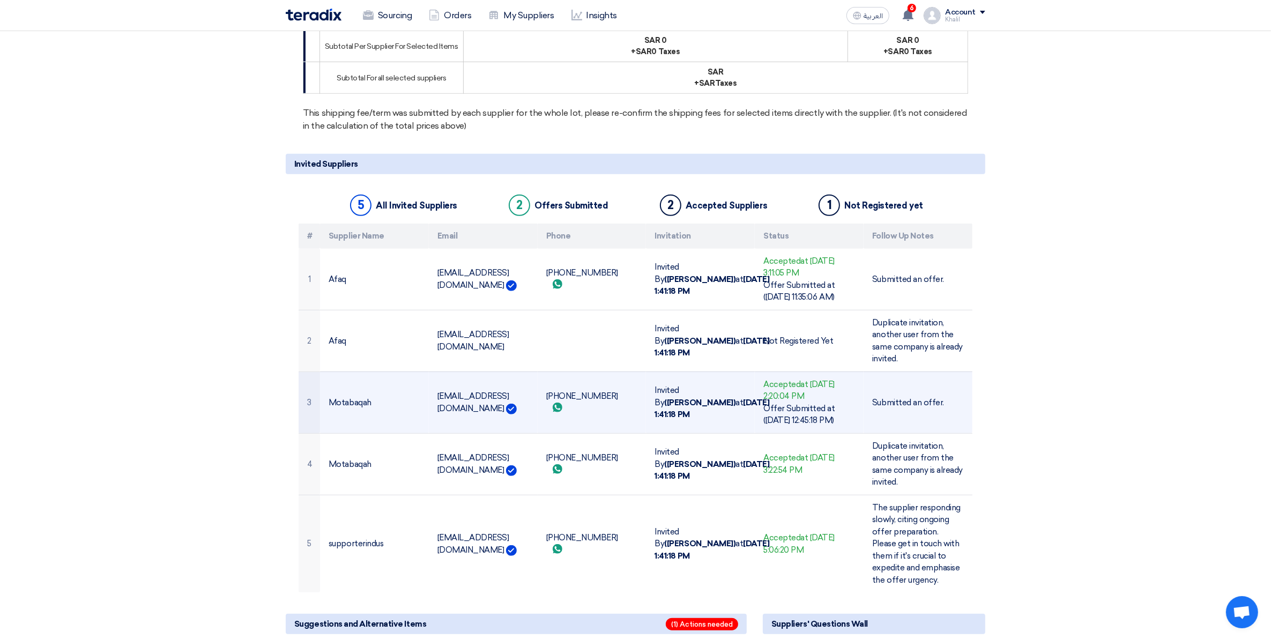
scroll to position [654, 0]
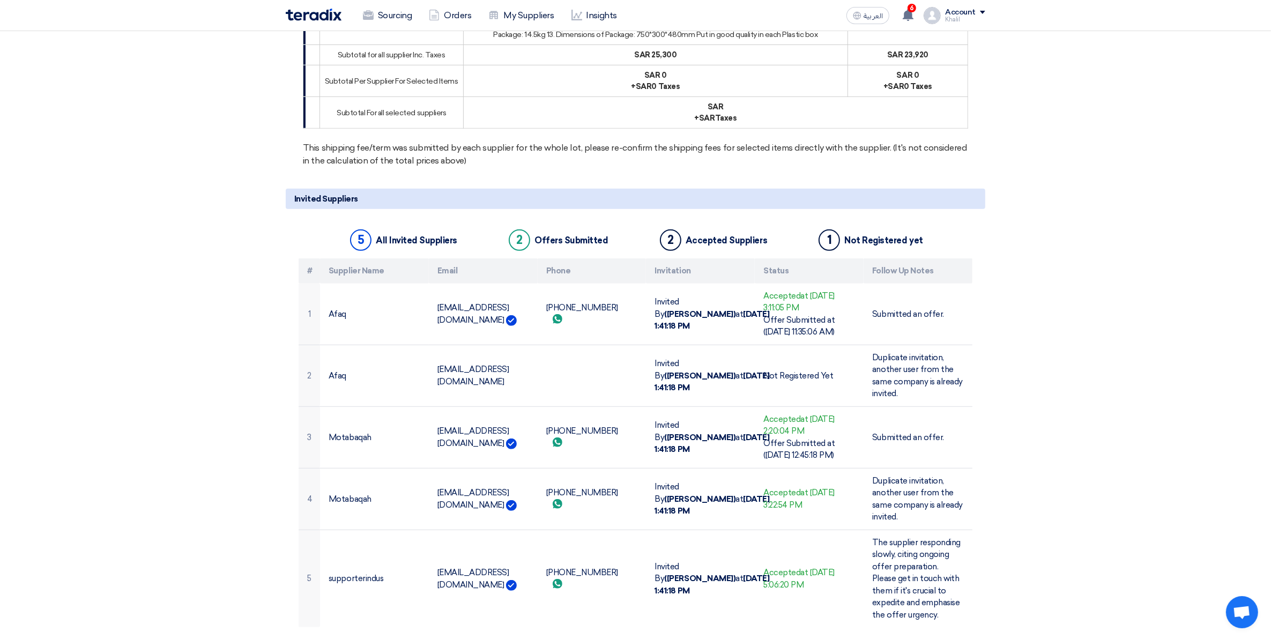
click at [858, 245] on div "Not Registered yet" at bounding box center [883, 240] width 78 height 10
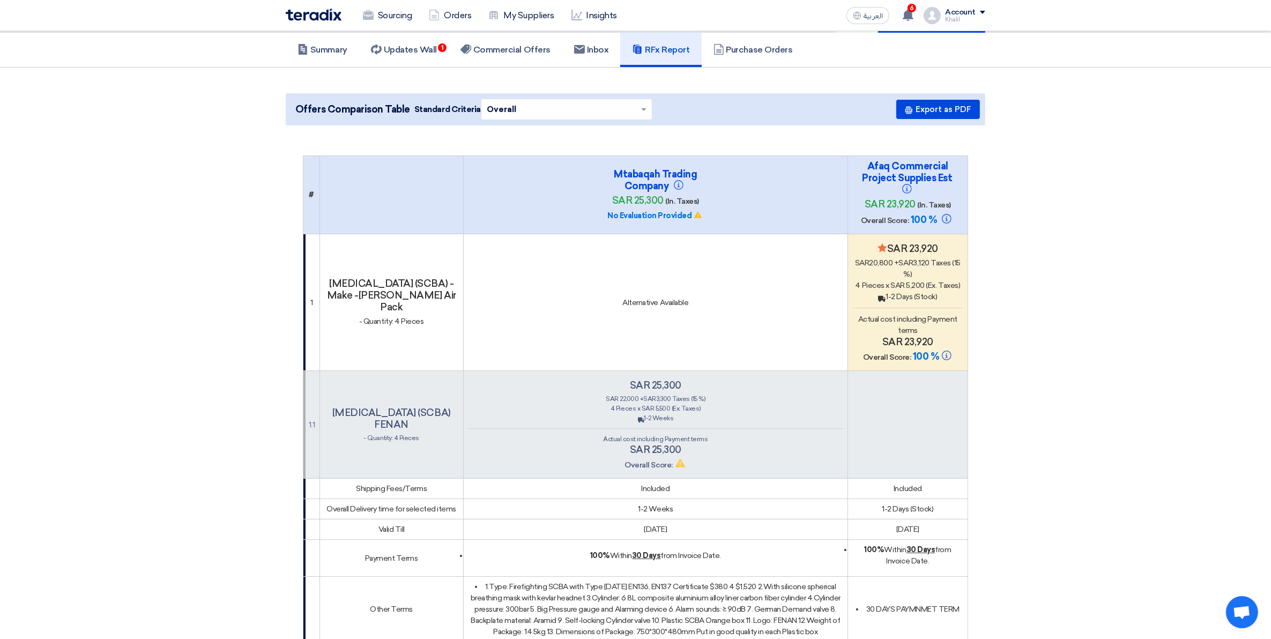
scroll to position [0, 0]
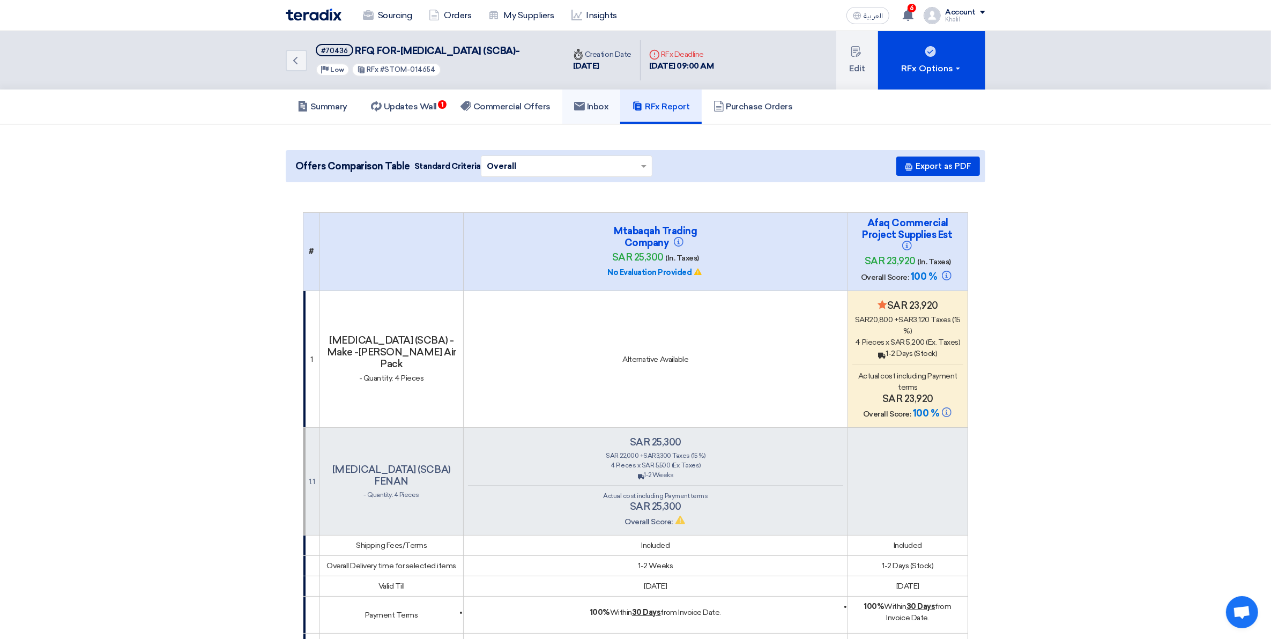
click at [598, 112] on h5 "Inbox" at bounding box center [591, 106] width 35 height 11
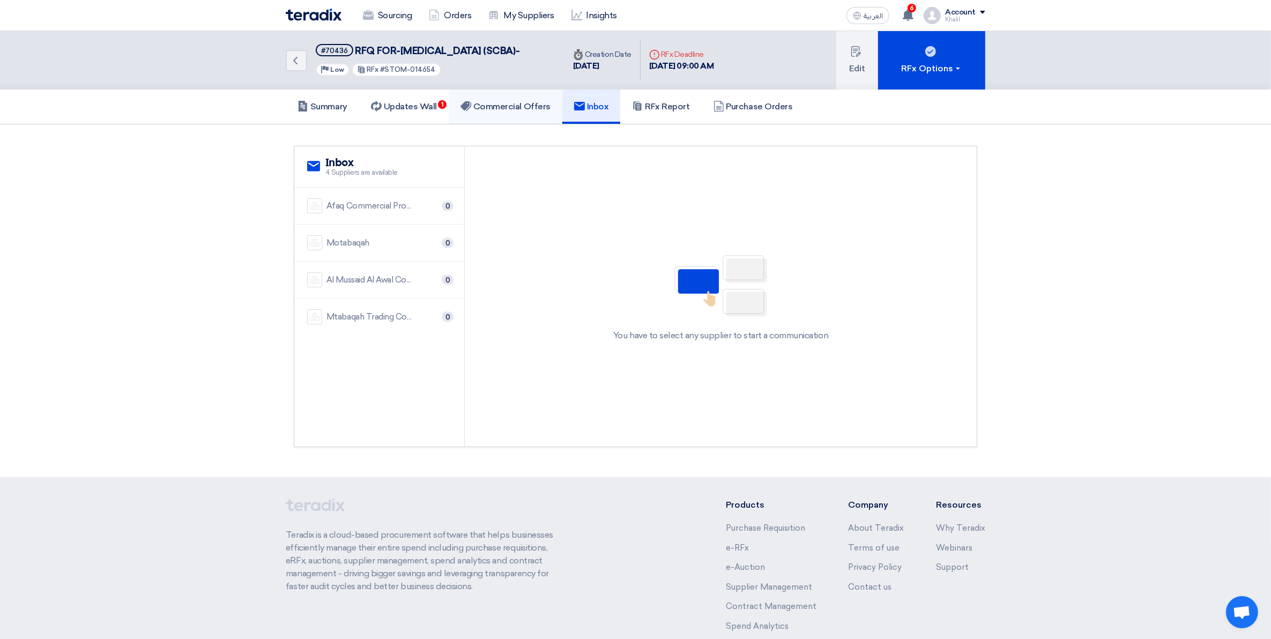
click at [518, 112] on h5 "Commercial Offers" at bounding box center [505, 106] width 90 height 11
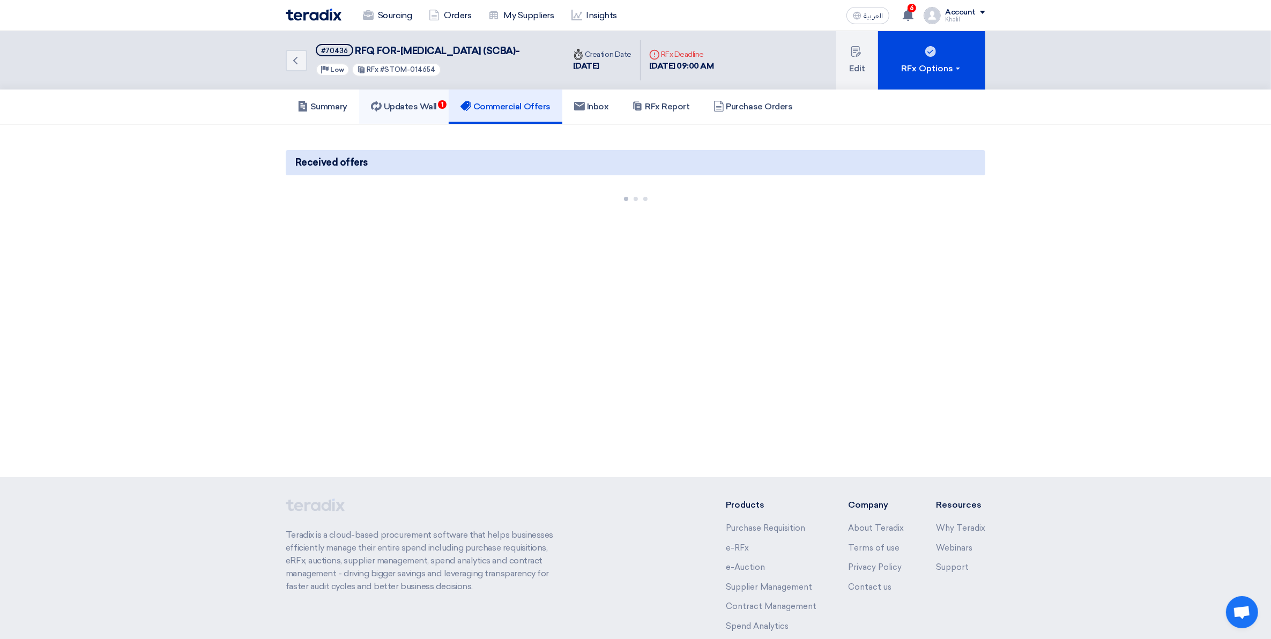
click at [437, 112] on h5 "Updates Wall 1" at bounding box center [404, 106] width 66 height 11
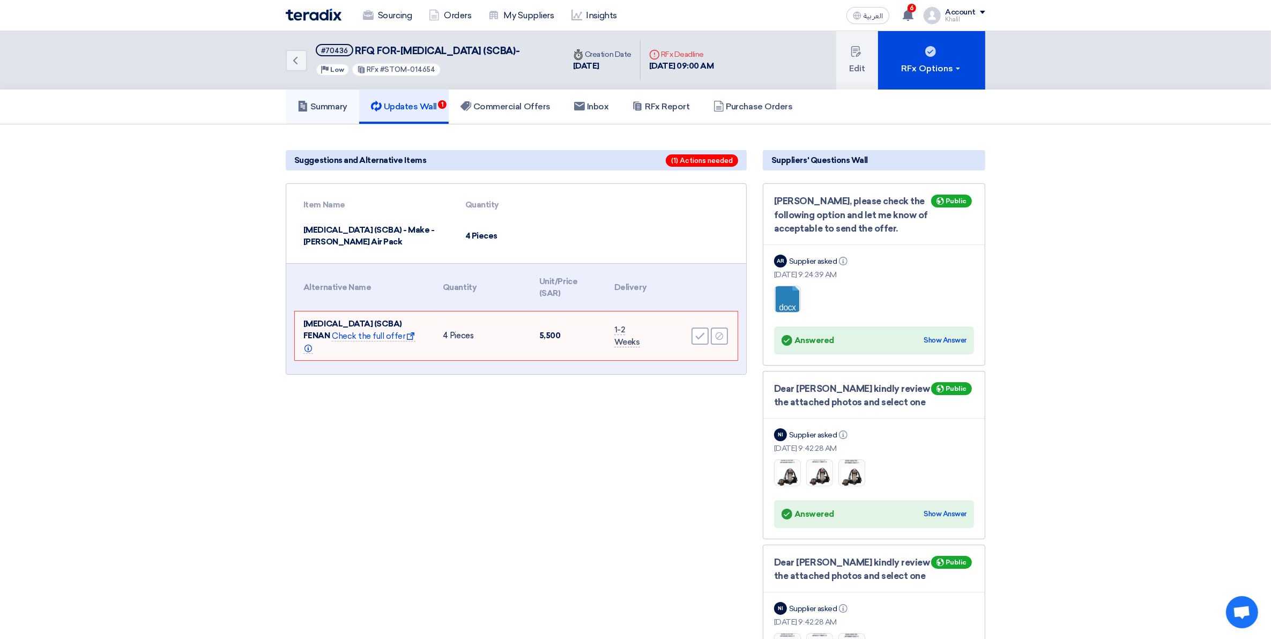
click at [339, 112] on h5 "Summary" at bounding box center [322, 106] width 50 height 11
